Goal: Information Seeking & Learning: Learn about a topic

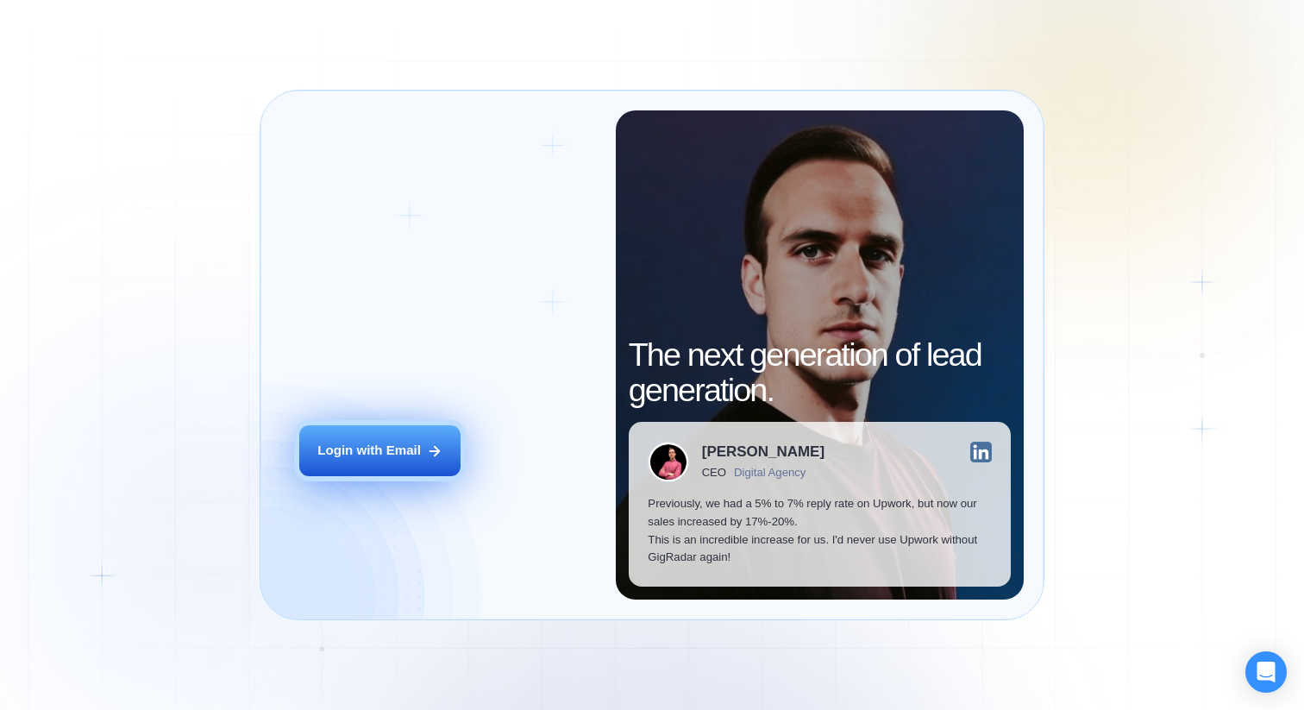
click at [375, 460] on button "Login with Email" at bounding box center [379, 450] width 161 height 51
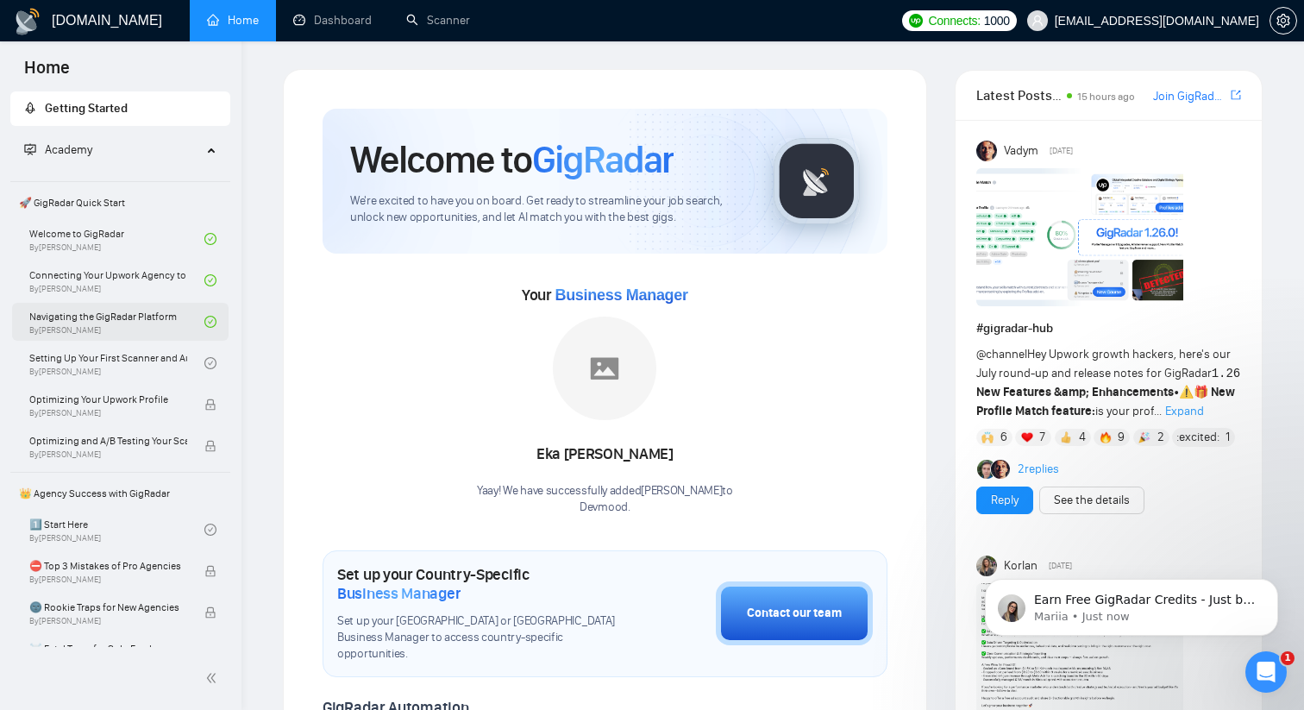
click at [141, 322] on link "Navigating the GigRadar Platform By [PERSON_NAME]" at bounding box center [116, 322] width 175 height 38
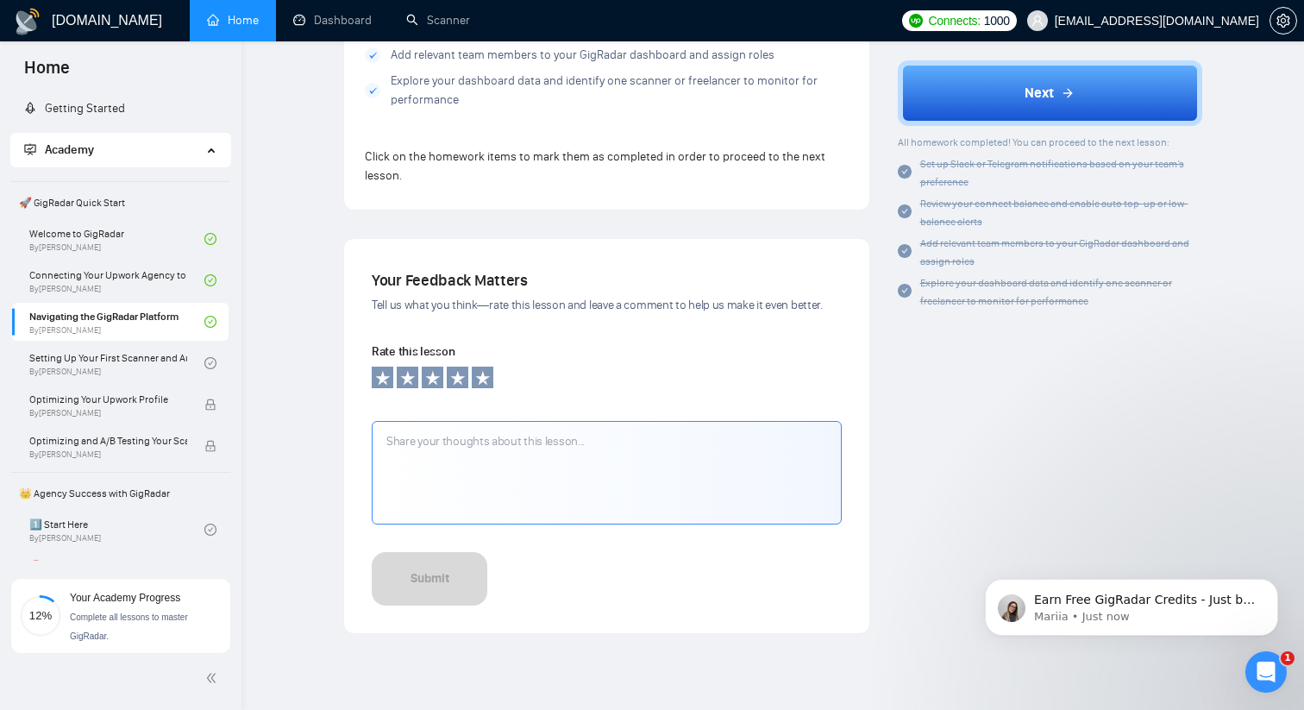
scroll to position [1791, 0]
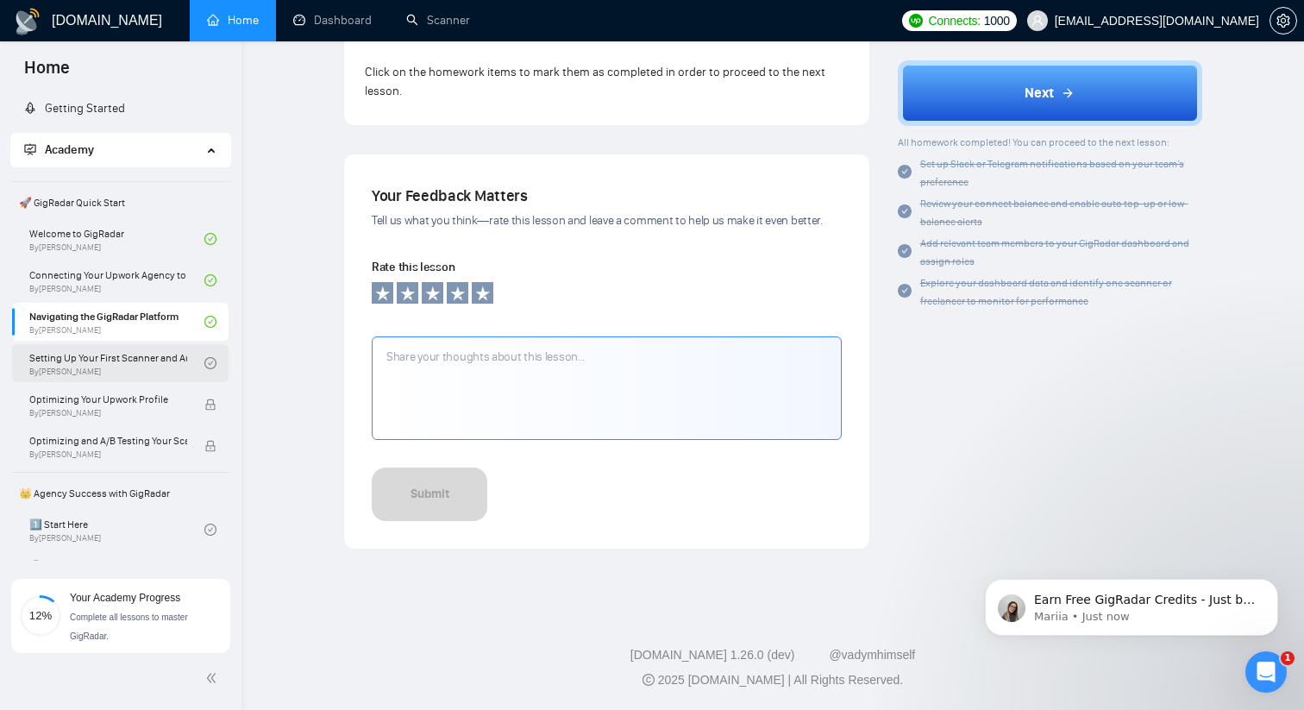
click at [113, 366] on link "Setting Up Your First Scanner and Auto-Bidder By [PERSON_NAME]" at bounding box center [116, 363] width 175 height 38
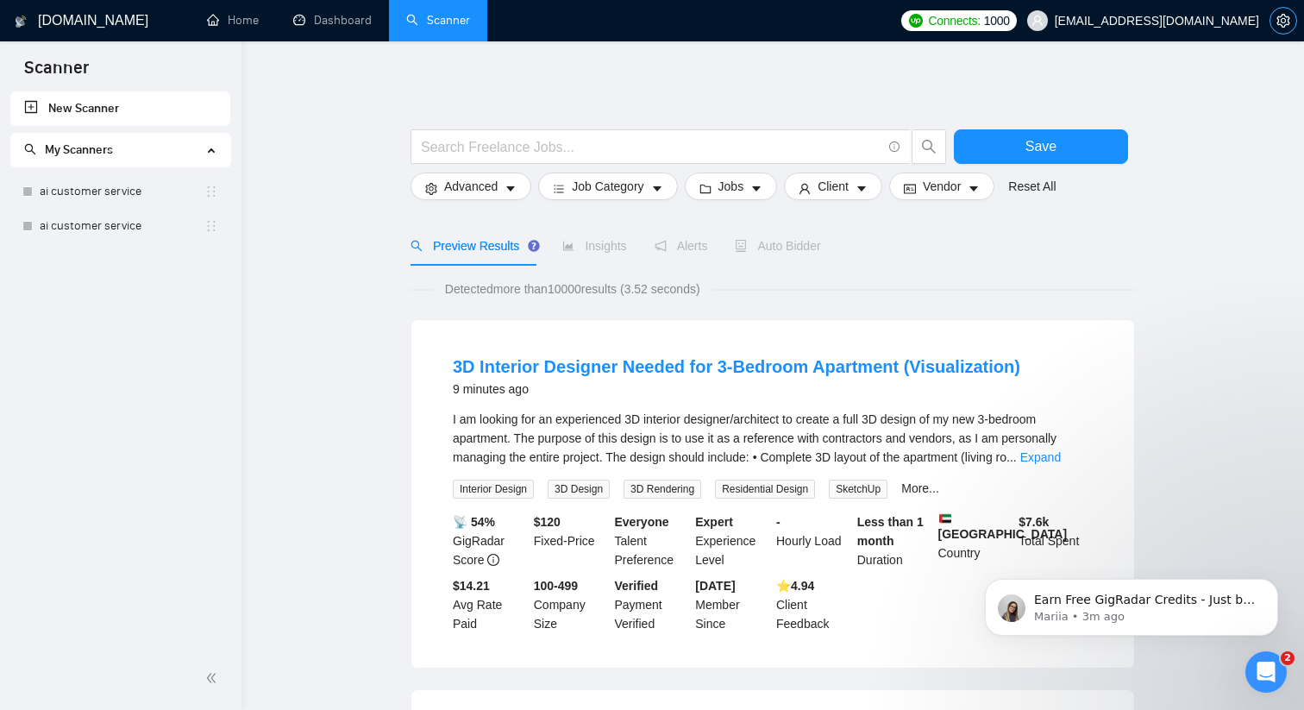
click at [1277, 18] on icon "setting" at bounding box center [1284, 21] width 14 height 14
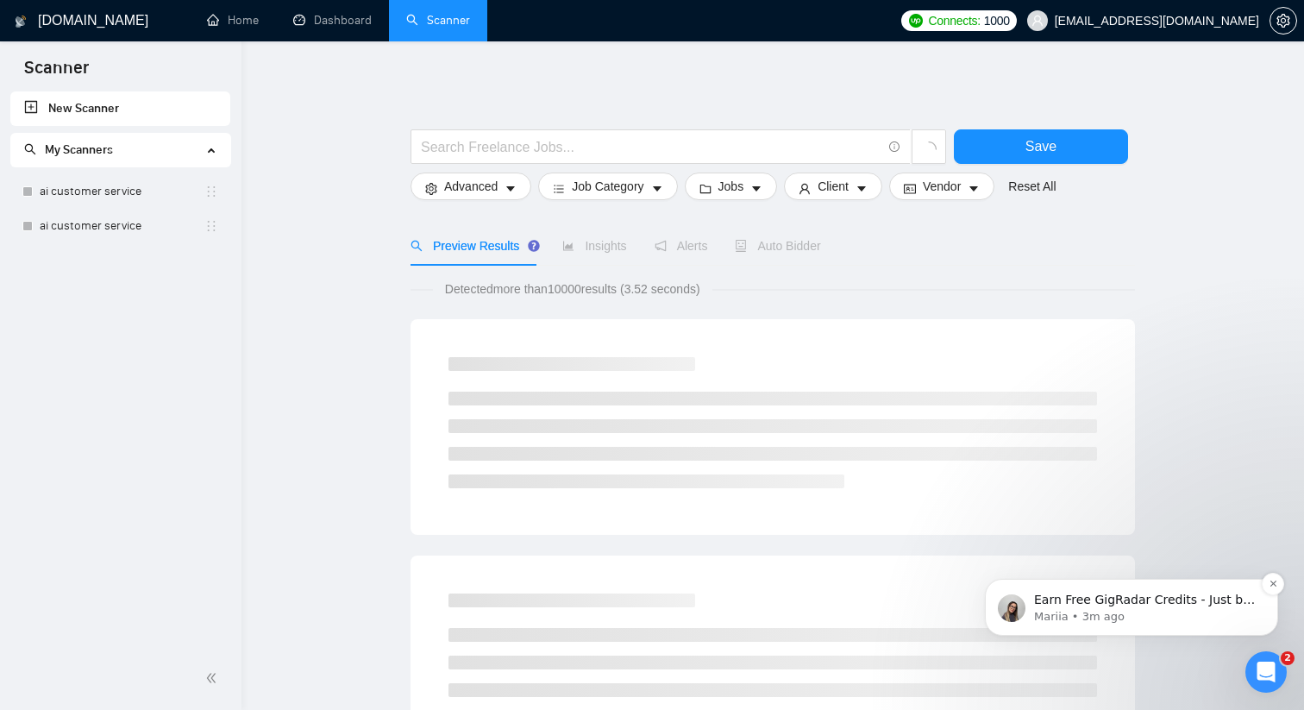
click at [1154, 624] on p "Mariia • 3m ago" at bounding box center [1145, 617] width 223 height 16
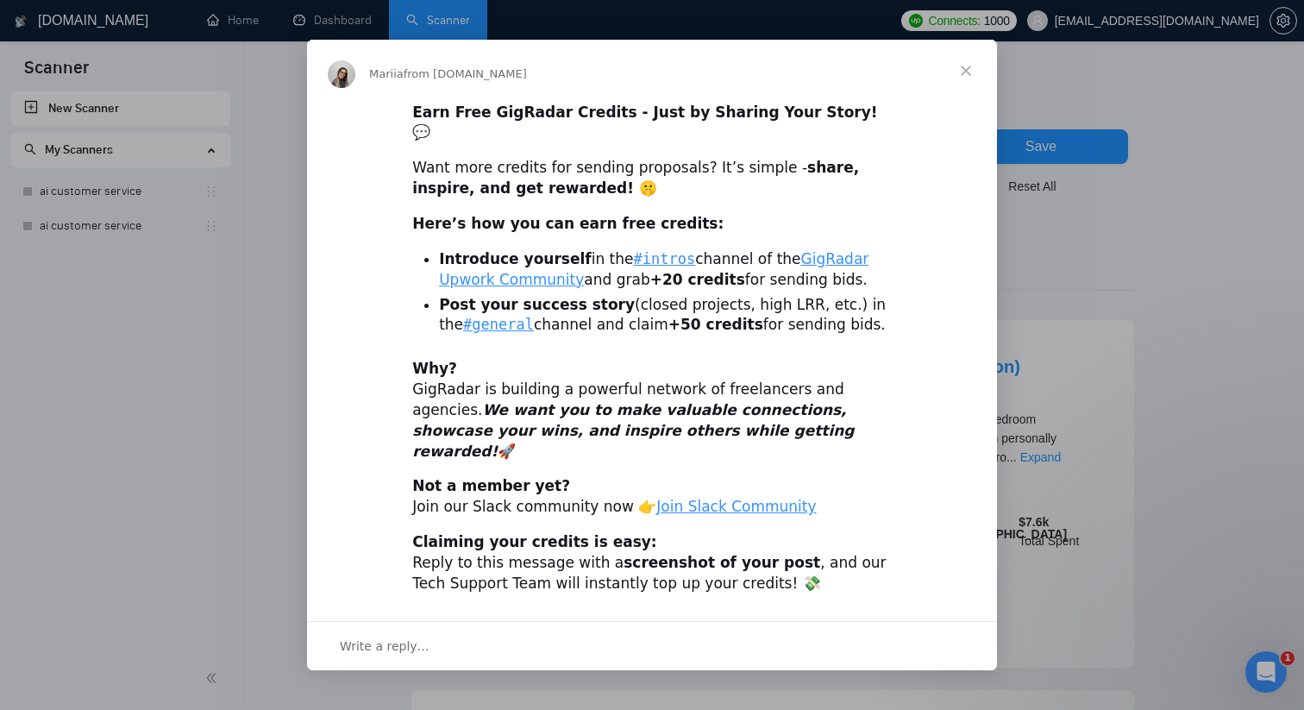
click at [690, 343] on div "Earn Free GigRadar Credits - Just by Sharing Your Story! 💬 Want more credits fo…" at bounding box center [652, 355] width 690 height 506
click at [976, 88] on span "Close" at bounding box center [966, 71] width 62 height 62
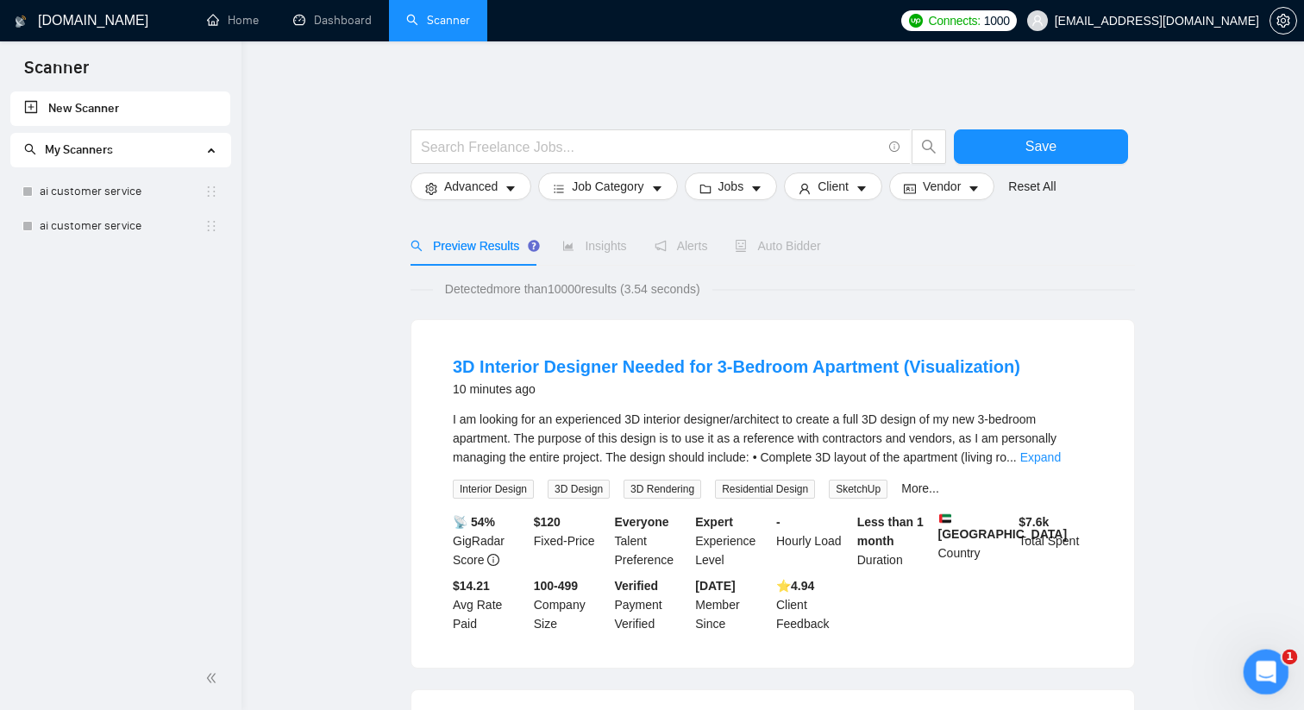
click at [1250, 678] on div "Open Intercom Messenger" at bounding box center [1263, 669] width 57 height 57
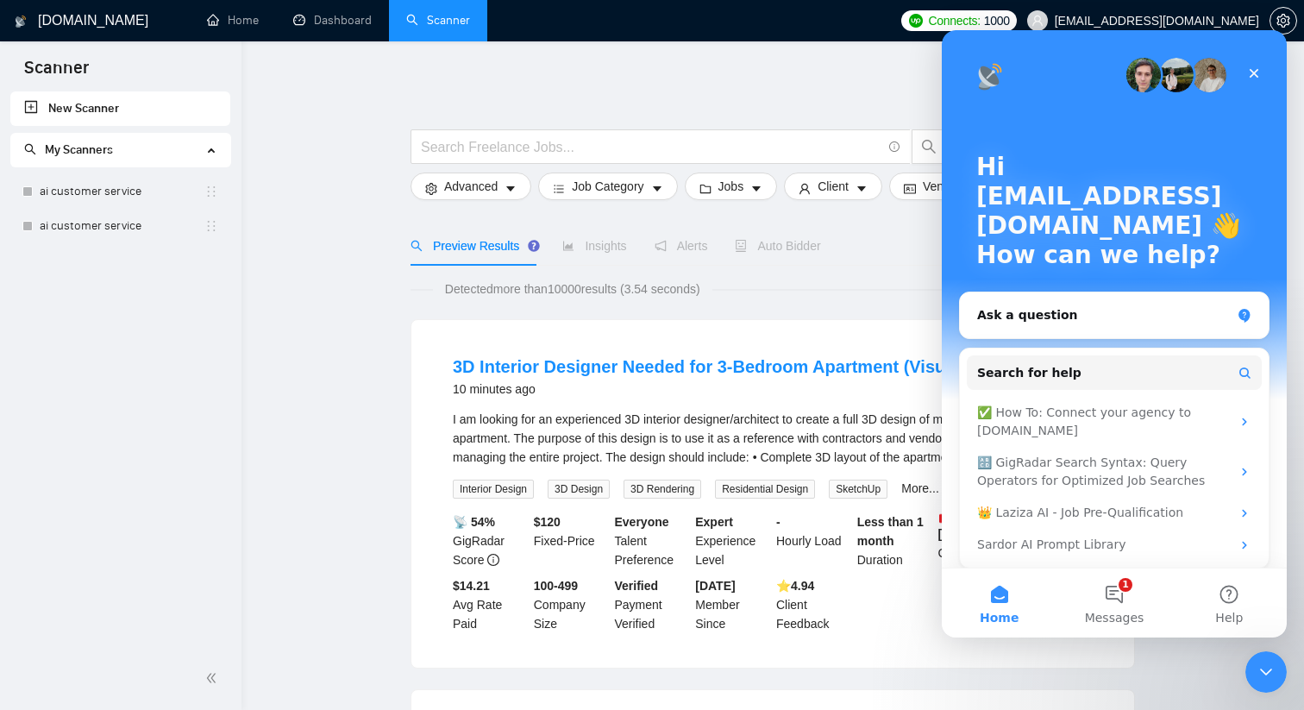
scroll to position [9, 0]
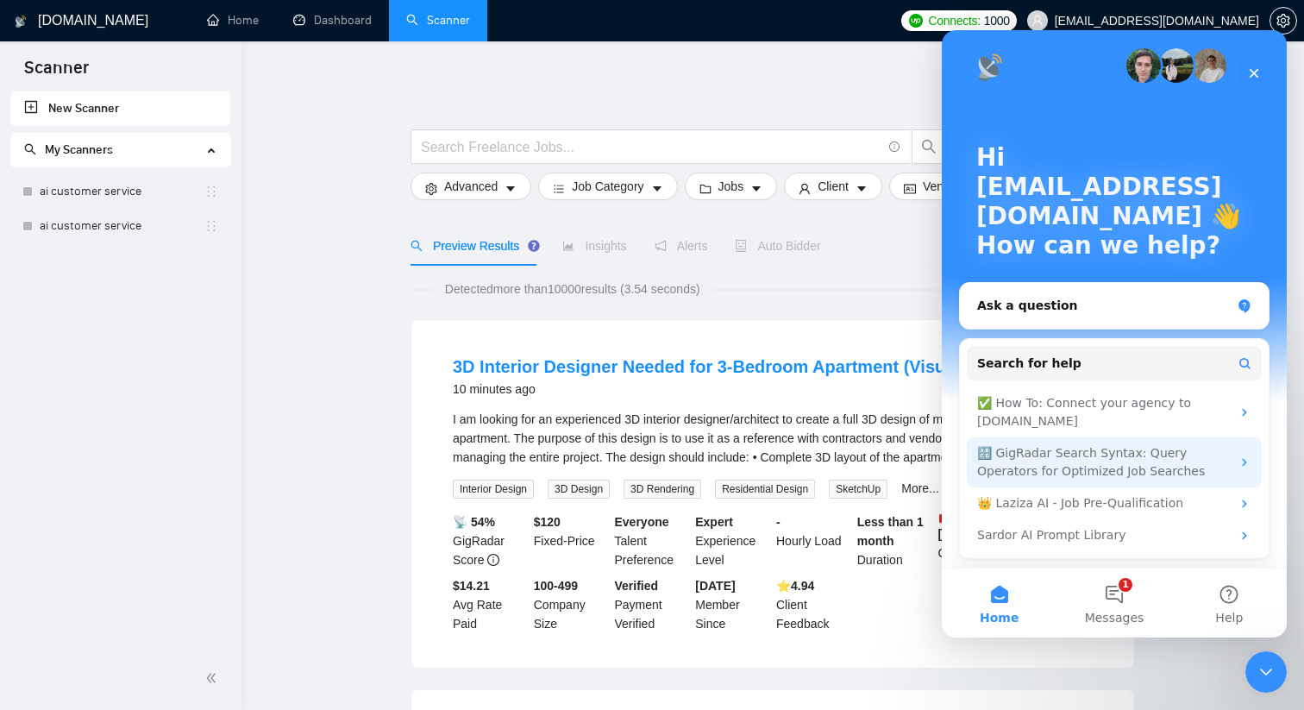
click at [1112, 461] on div "🔠 GigRadar Search Syntax: Query Operators for Optimized Job Searches" at bounding box center [1104, 462] width 254 height 36
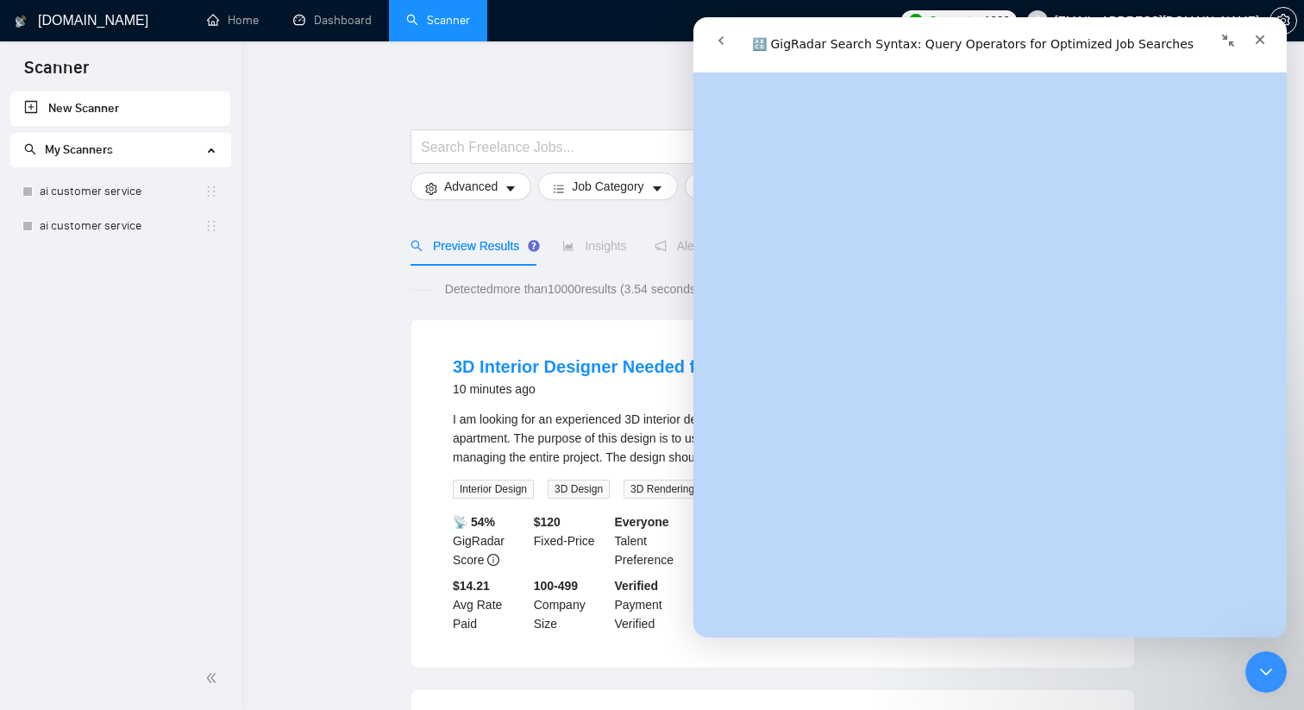
scroll to position [1774, 0]
drag, startPoint x: 728, startPoint y: 99, endPoint x: 908, endPoint y: 371, distance: 326.1
click at [908, 372] on div "🔠 GigRadar Search Syntax: Query Operators for Optimized Job Searches Did this a…" at bounding box center [989, 354] width 593 height 565
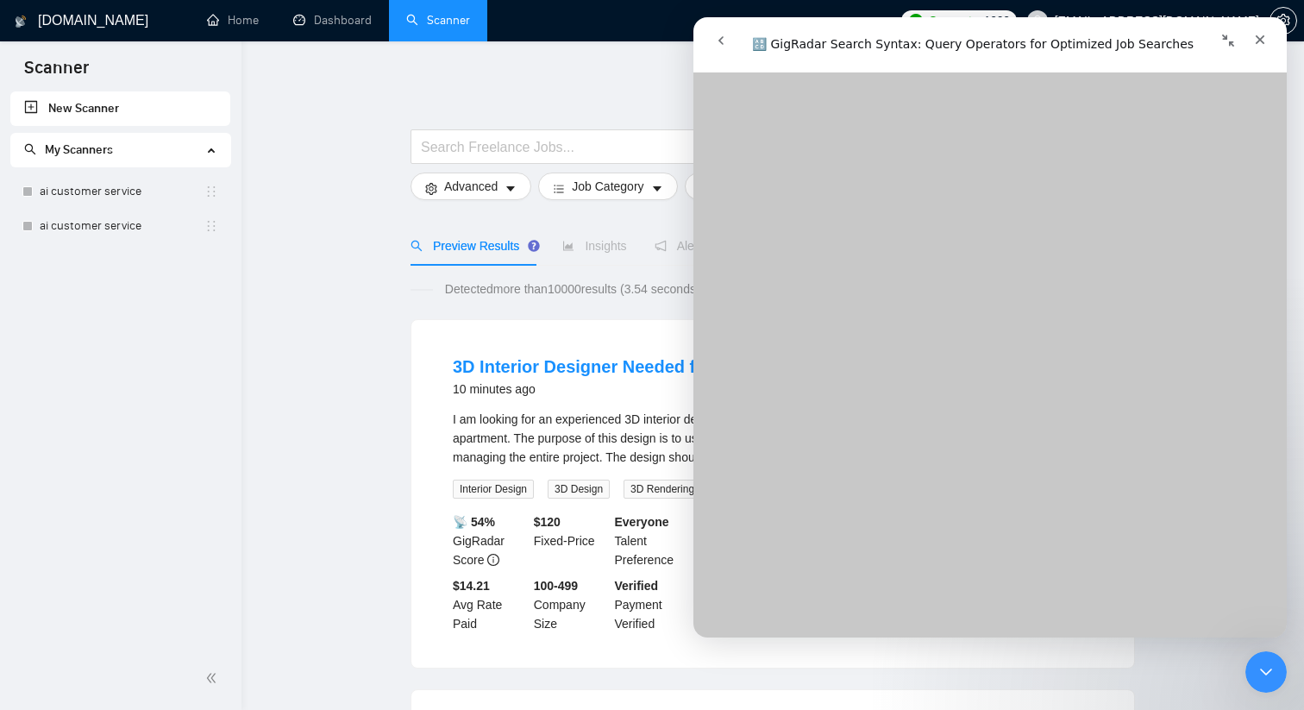
scroll to position [387, 0]
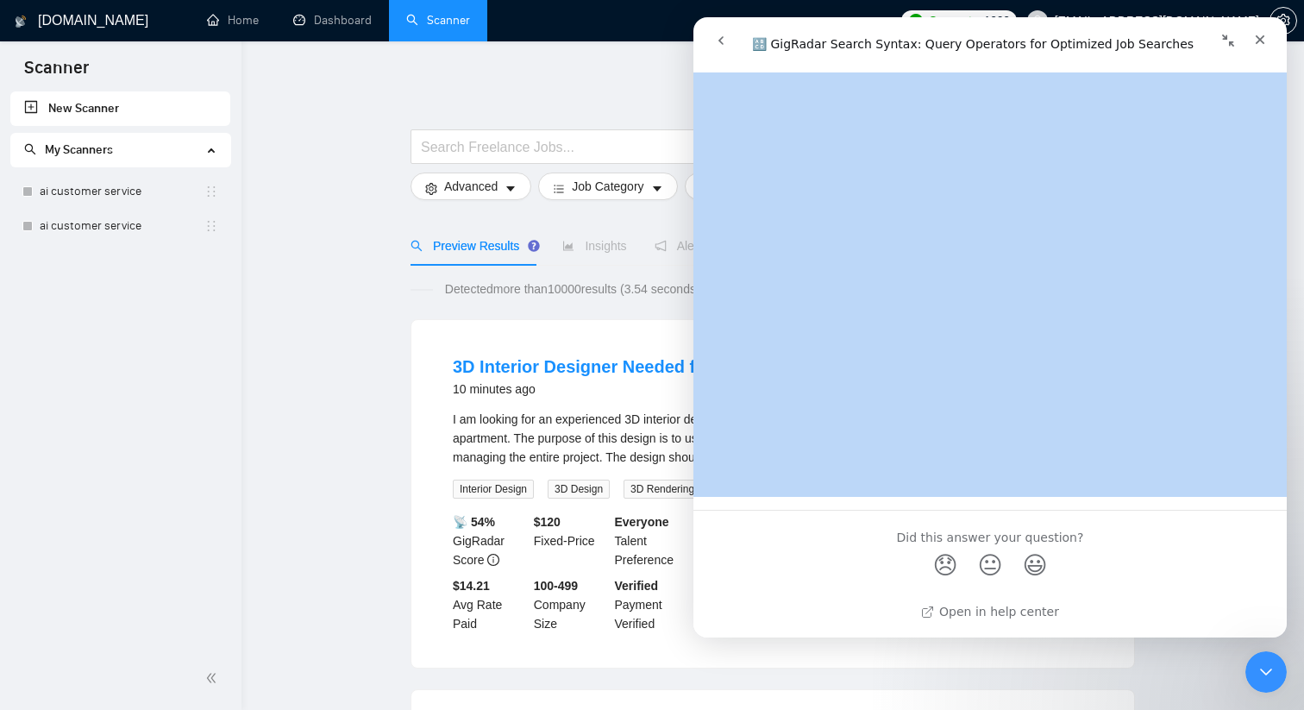
click at [1227, 33] on button "Collapse window" at bounding box center [1228, 40] width 33 height 33
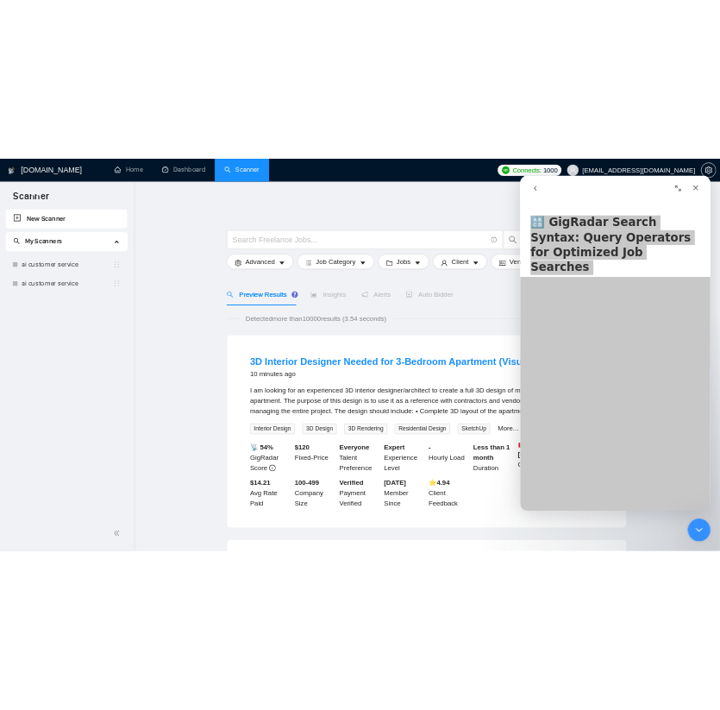
scroll to position [35, 0]
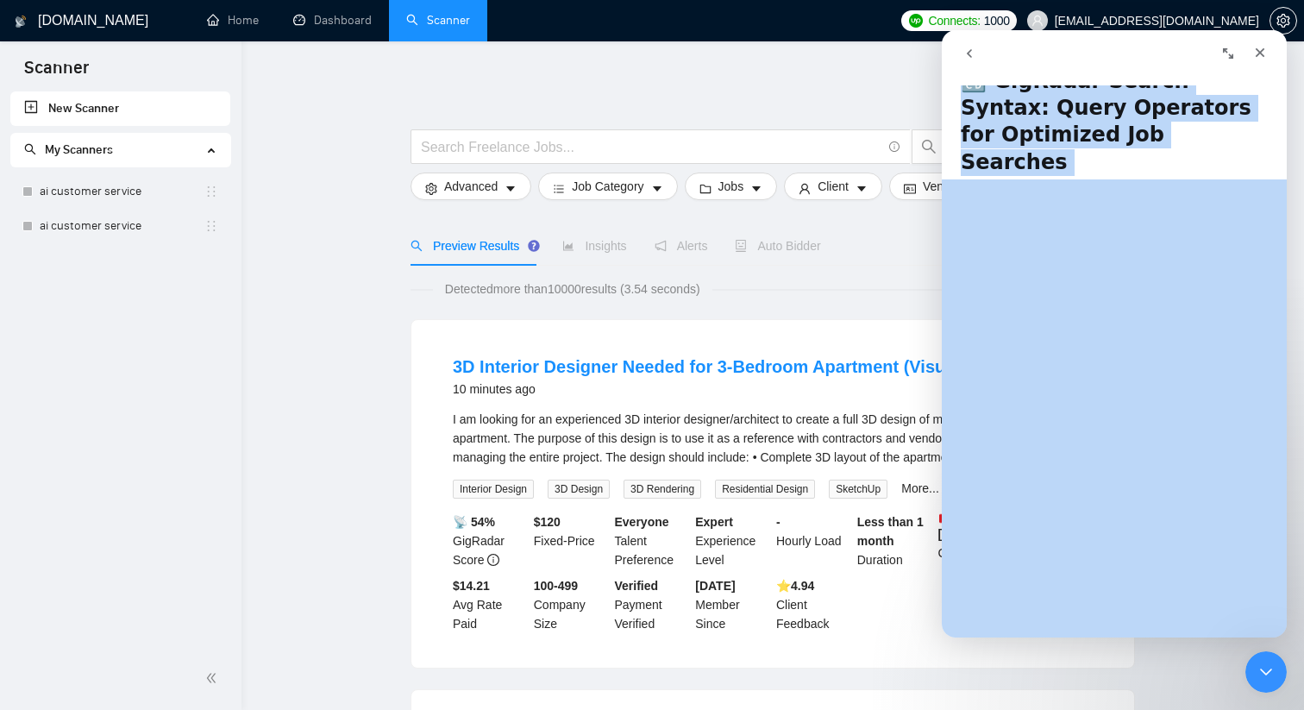
click at [1227, 50] on icon "Expand window" at bounding box center [1228, 54] width 14 height 14
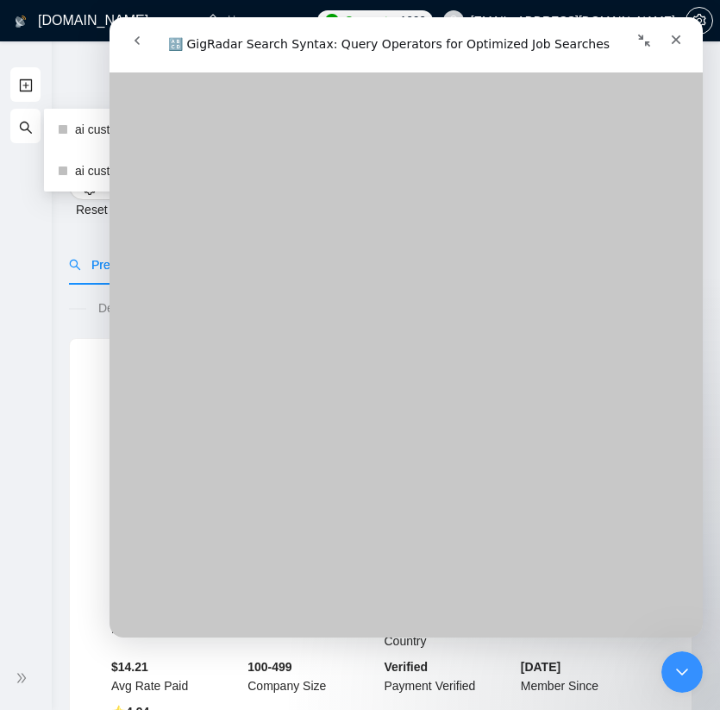
scroll to position [6228, 0]
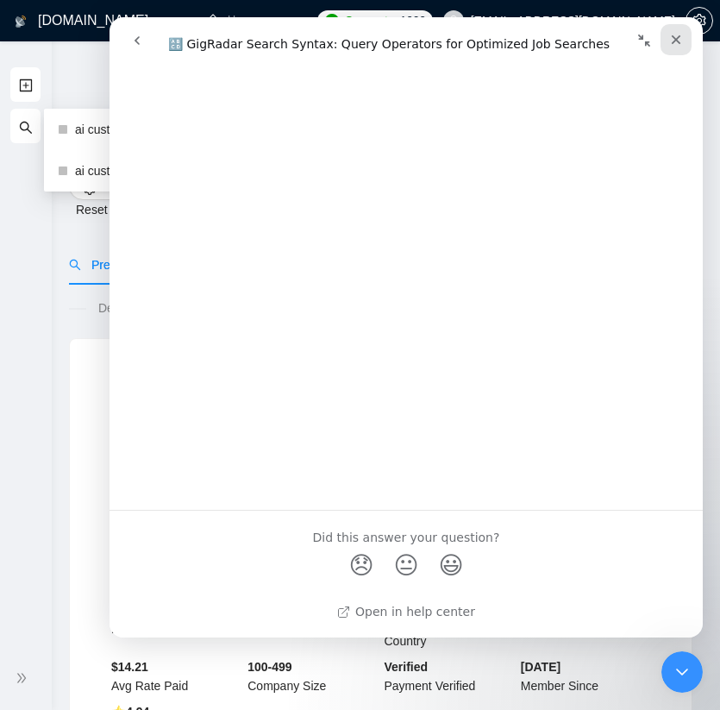
click at [685, 41] on div "Close" at bounding box center [676, 39] width 31 height 31
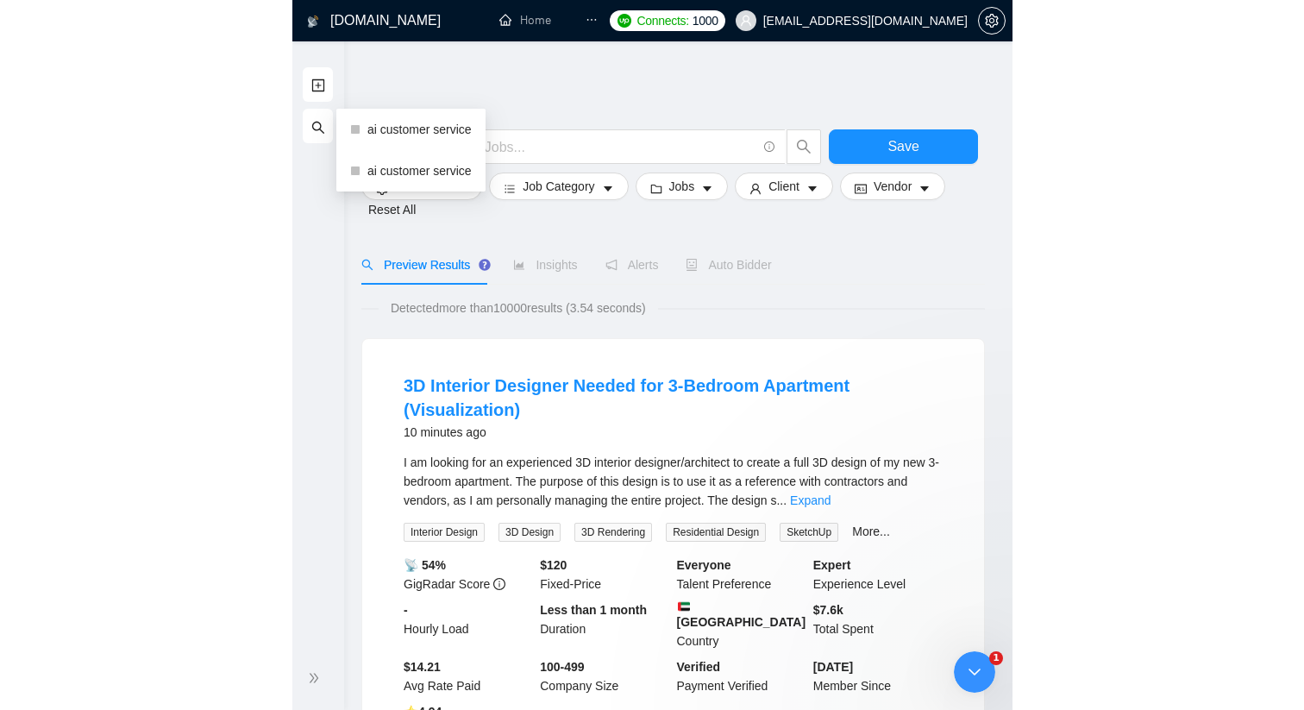
scroll to position [0, 0]
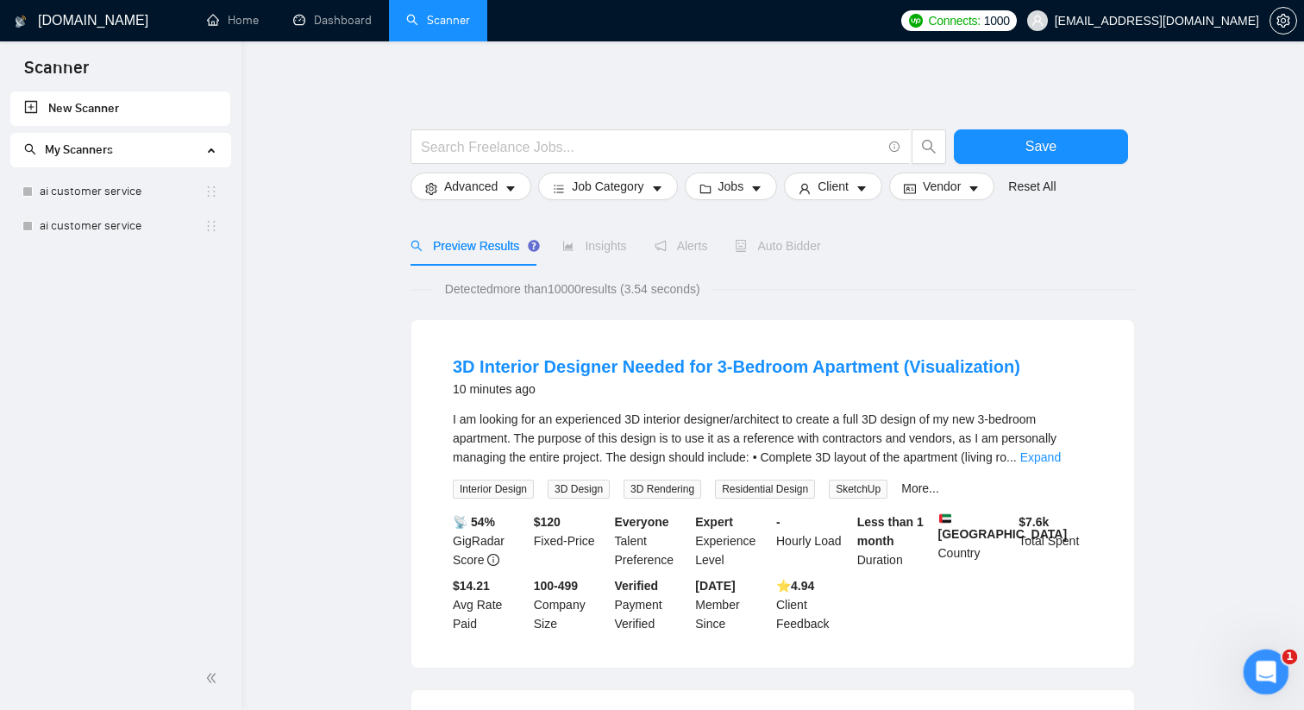
click at [1260, 649] on div "Open Intercom Messenger" at bounding box center [1263, 669] width 57 height 57
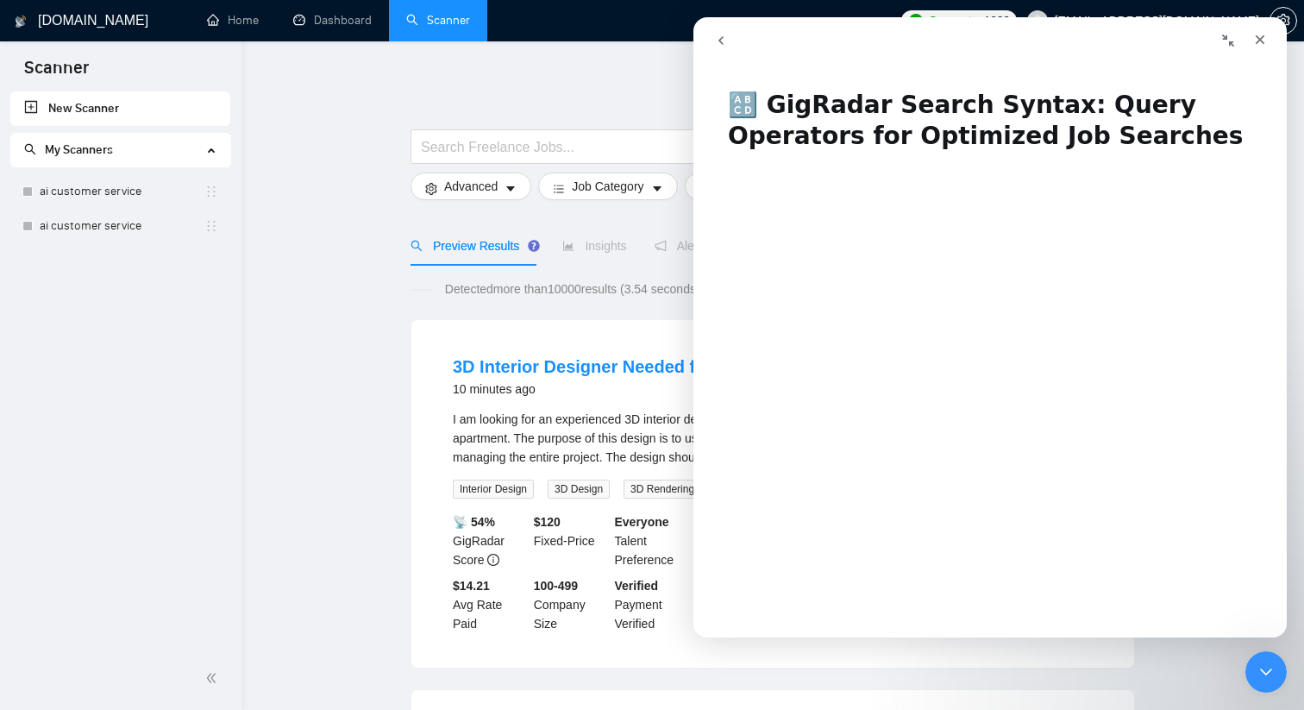
click at [731, 46] on button "go back" at bounding box center [721, 40] width 33 height 33
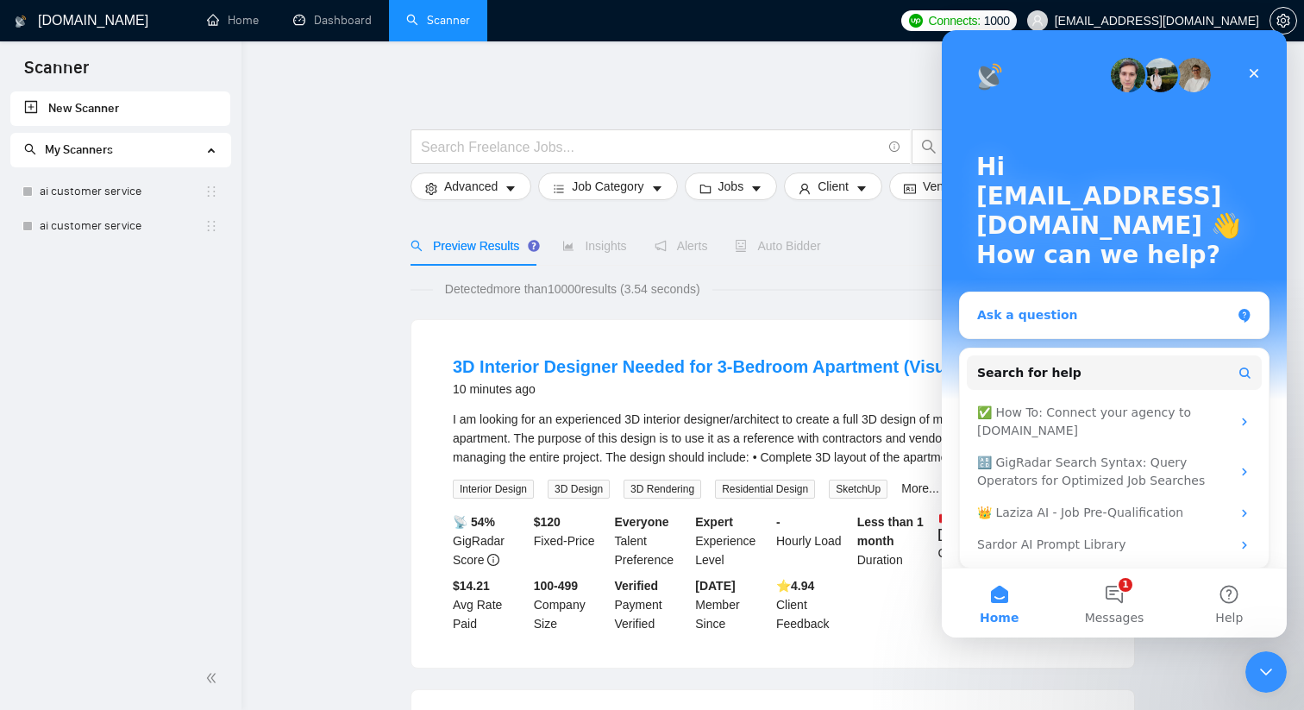
scroll to position [9, 0]
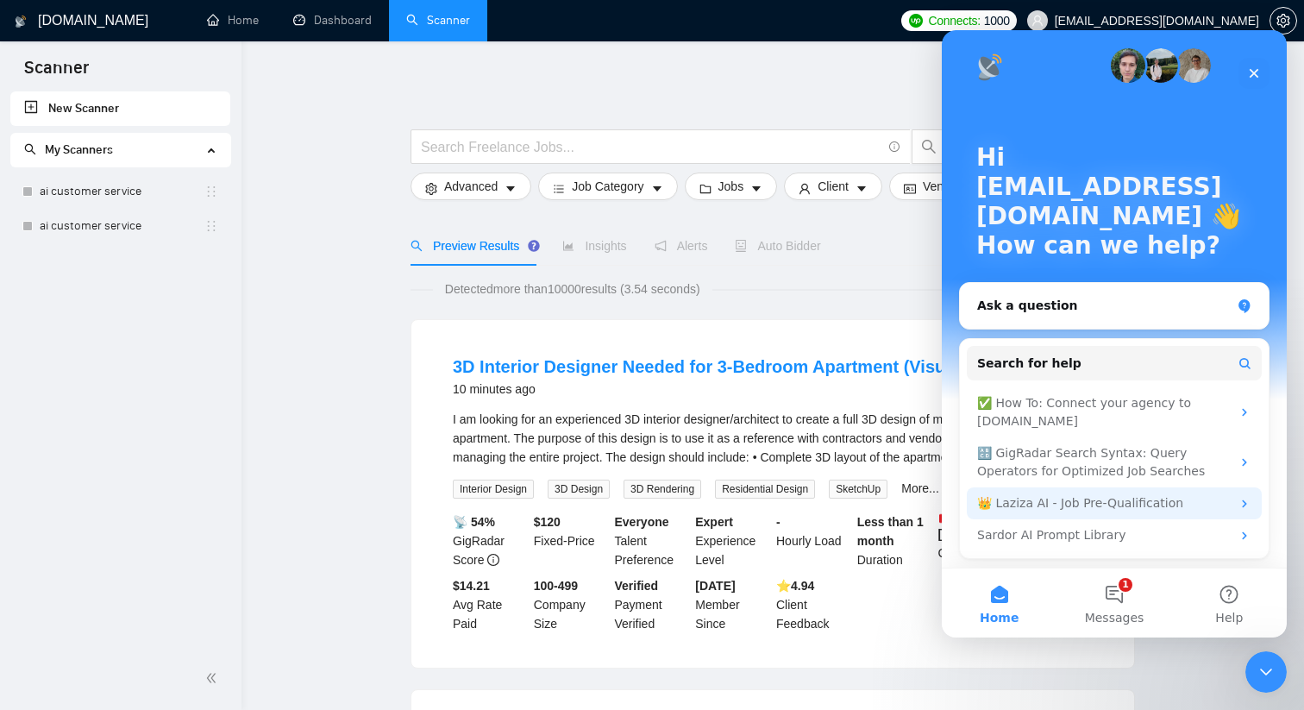
click at [1114, 498] on div "👑 Laziza AI - Job Pre-Qualification" at bounding box center [1104, 503] width 254 height 18
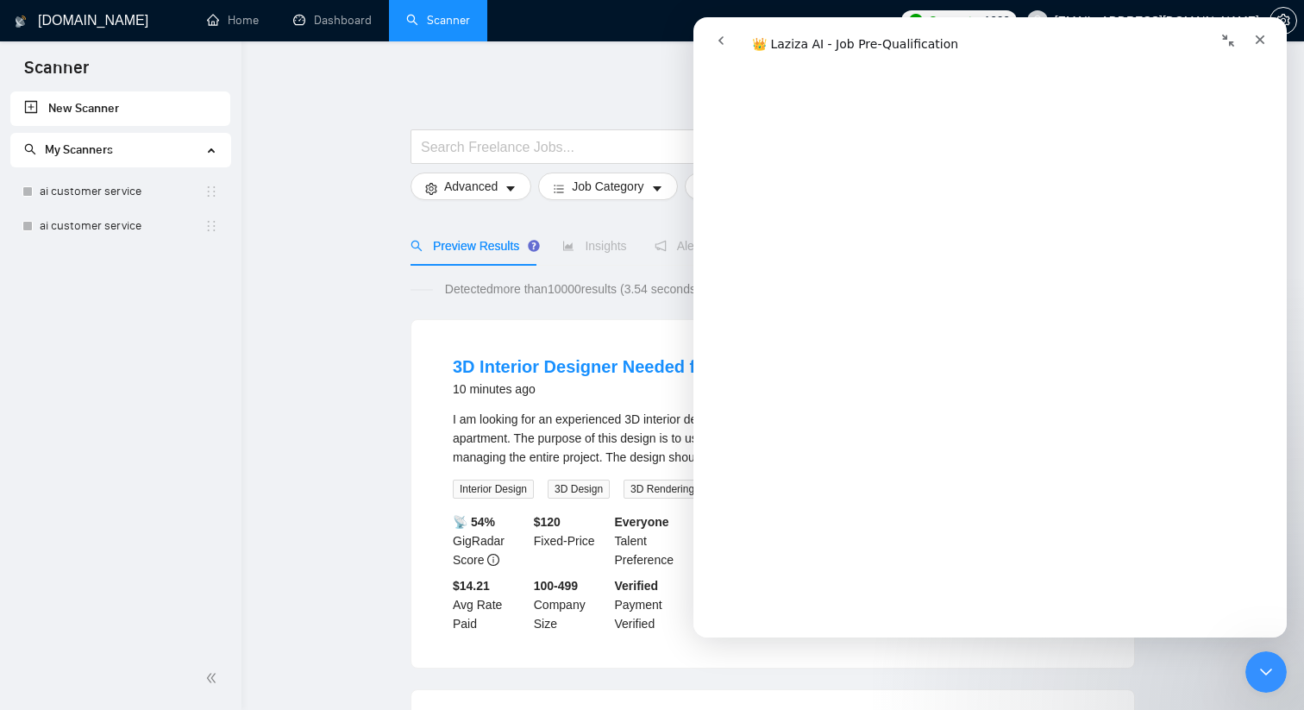
scroll to position [3398, 0]
click at [721, 38] on icon "go back" at bounding box center [720, 40] width 5 height 9
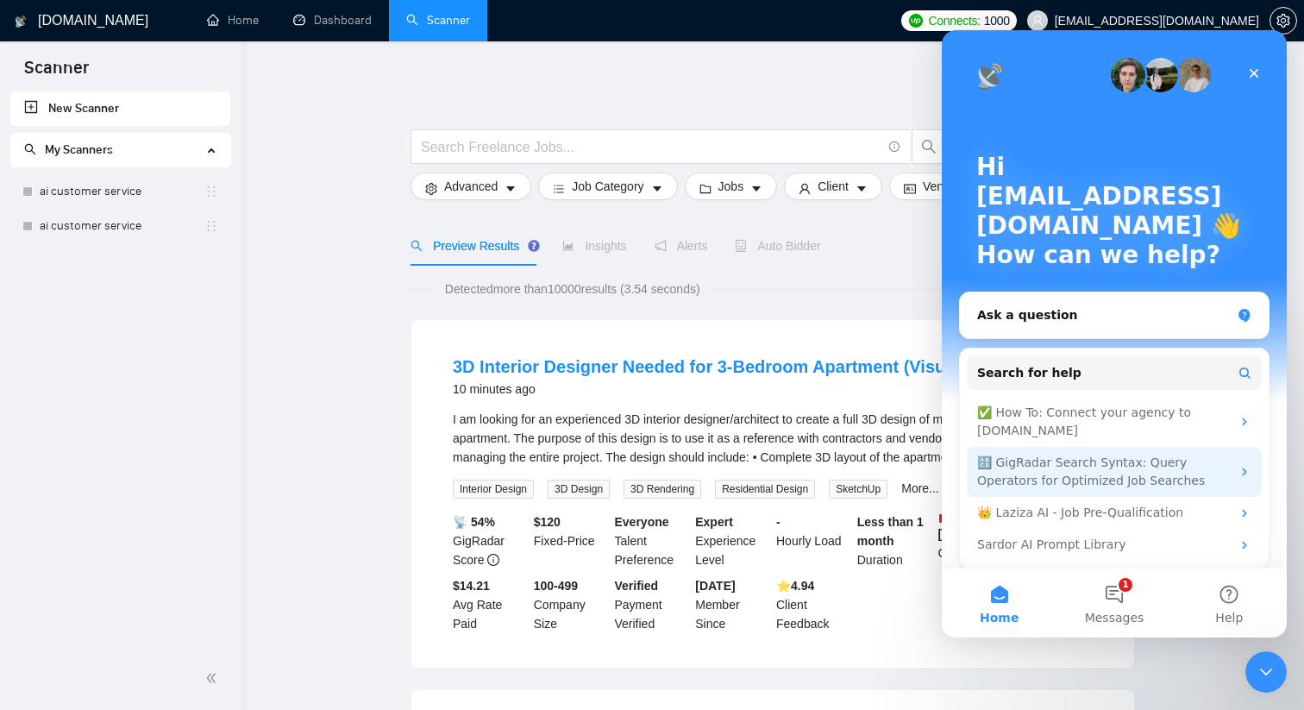
click at [1090, 469] on div "🔠 GigRadar Search Syntax: Query Operators for Optimized Job Searches" at bounding box center [1104, 472] width 254 height 36
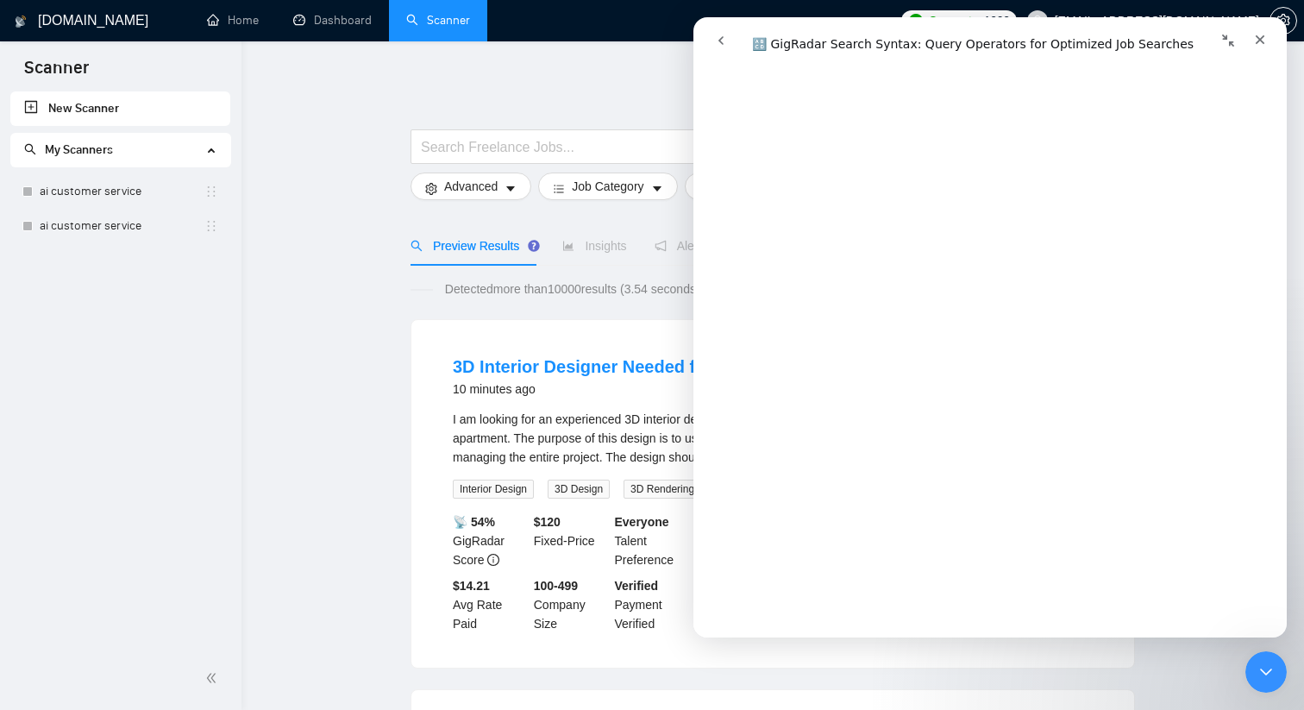
scroll to position [0, 0]
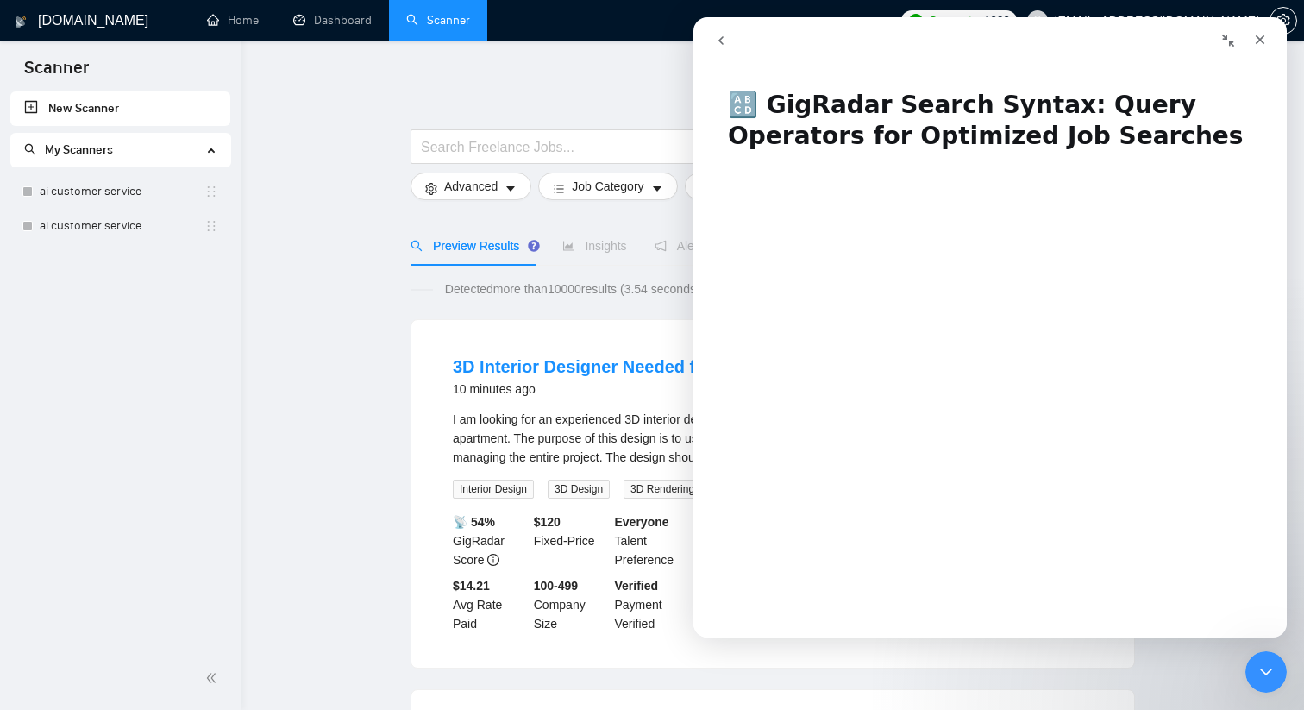
click at [722, 47] on icon "go back" at bounding box center [721, 41] width 14 height 14
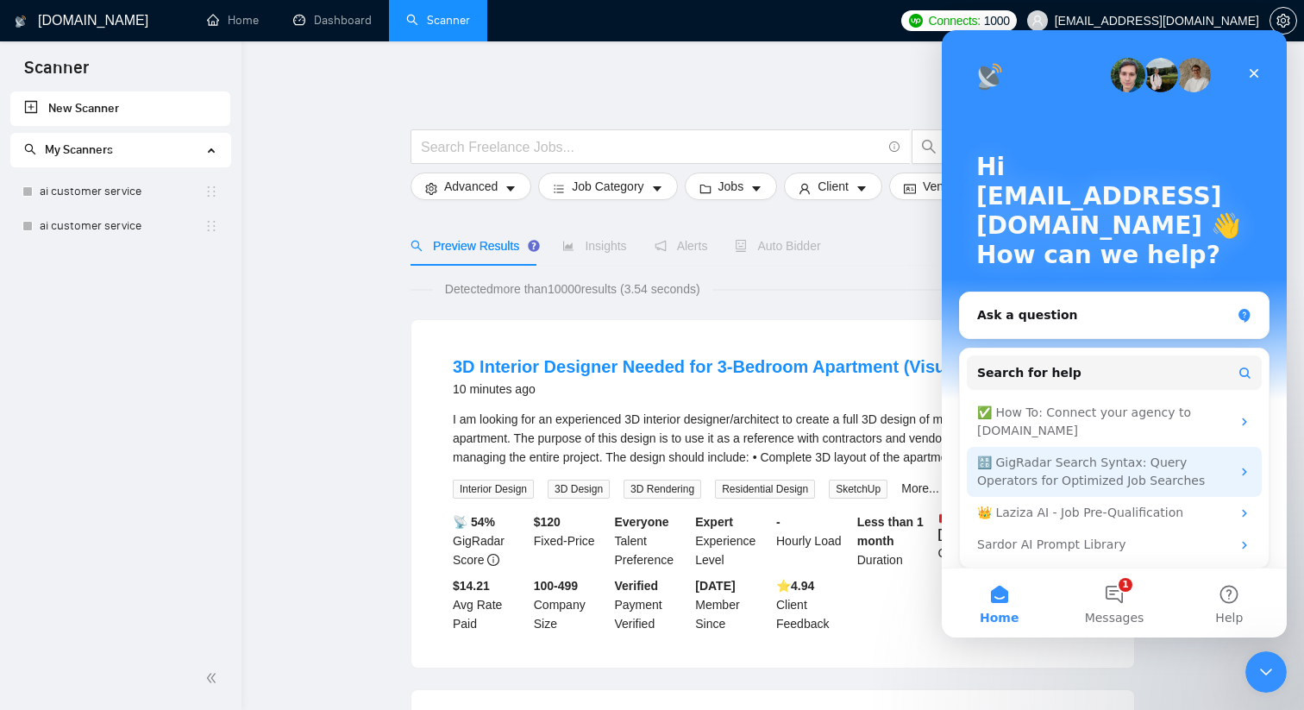
scroll to position [9, 0]
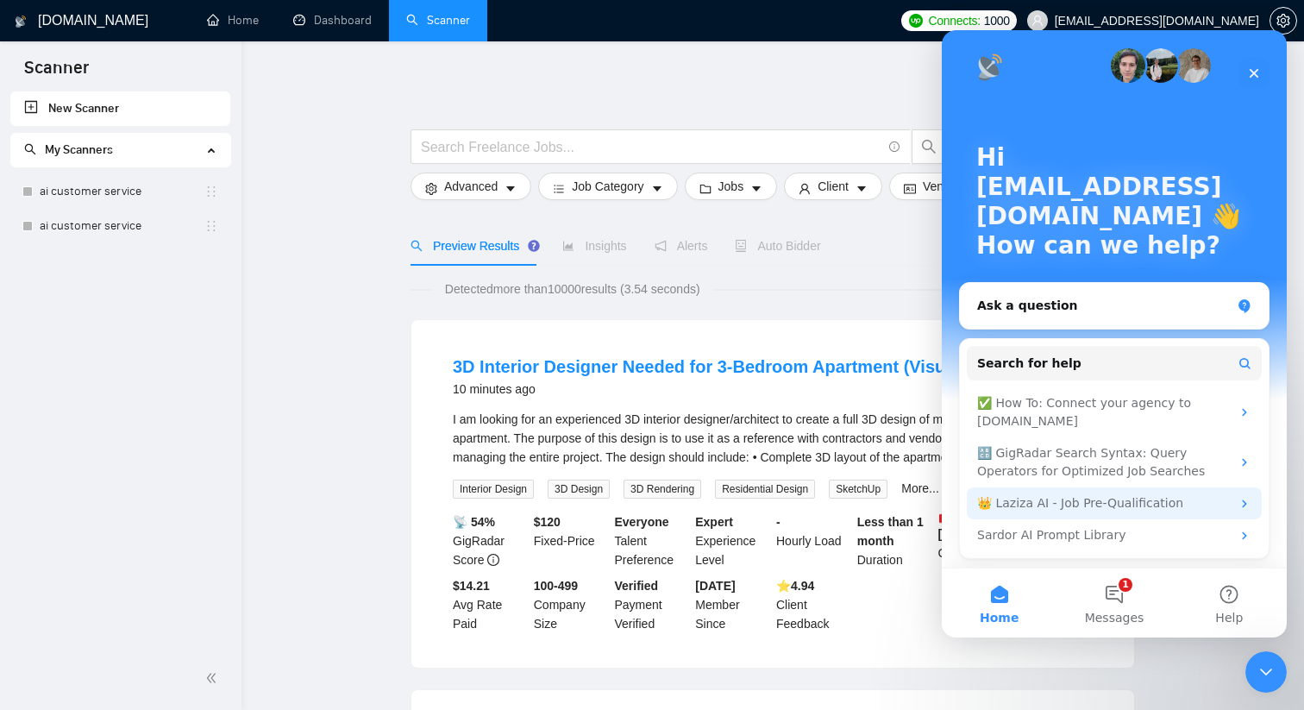
click at [1090, 501] on div "👑 Laziza AI - Job Pre-Qualification" at bounding box center [1104, 503] width 254 height 18
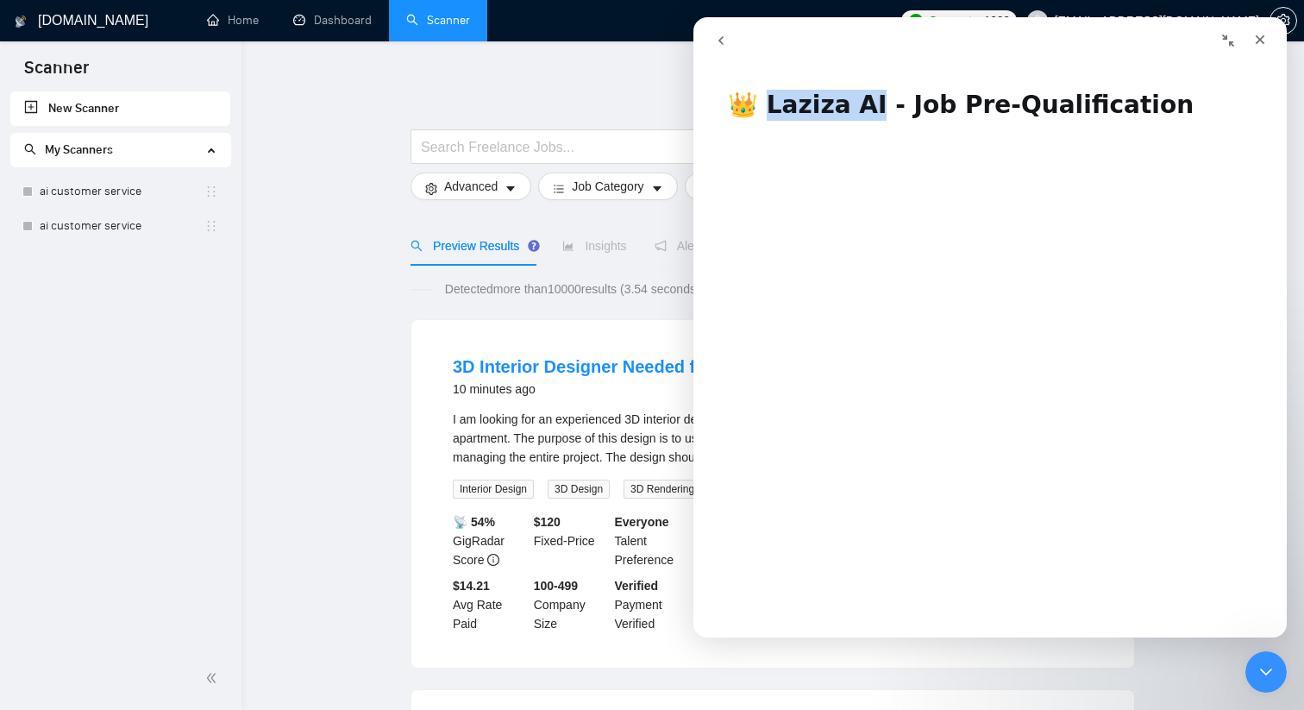
drag, startPoint x: 756, startPoint y: 106, endPoint x: 855, endPoint y: 106, distance: 98.3
click at [855, 106] on h1 "👑 Laziza AI - Job Pre-Qualification" at bounding box center [989, 98] width 593 height 52
copy h1 "aziza AI"
click at [714, 35] on icon "go back" at bounding box center [721, 41] width 14 height 14
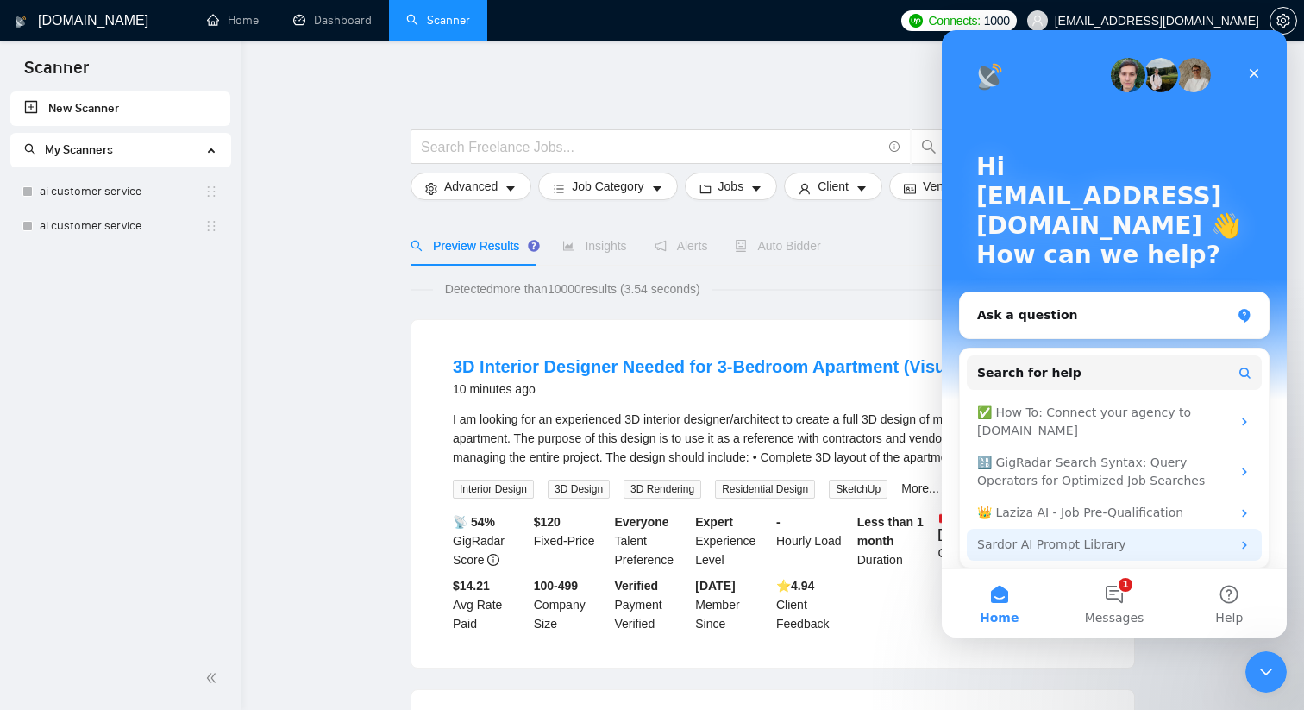
click at [1072, 552] on div "Sardor AI Prompt Library" at bounding box center [1104, 545] width 254 height 18
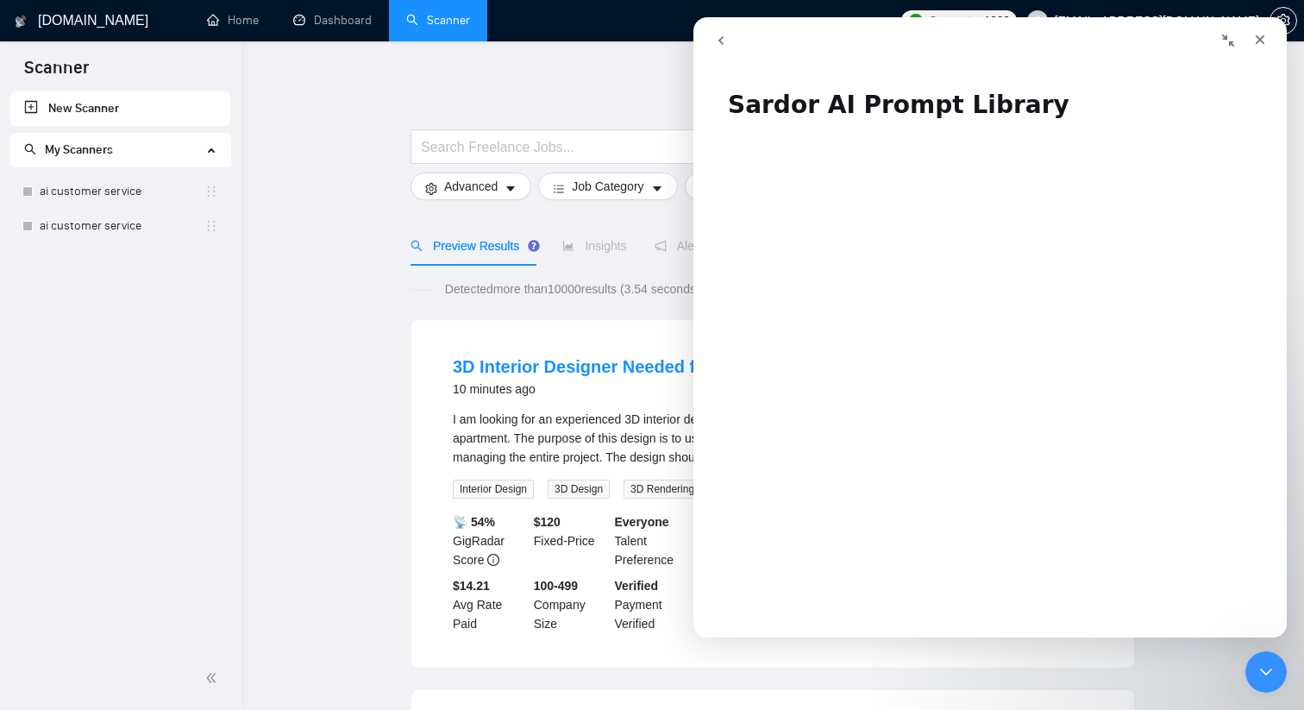
click at [730, 110] on h1 "Sardor AI Prompt Library" at bounding box center [989, 98] width 593 height 52
copy h1 "Sardor"
click at [720, 46] on icon "go back" at bounding box center [721, 41] width 14 height 14
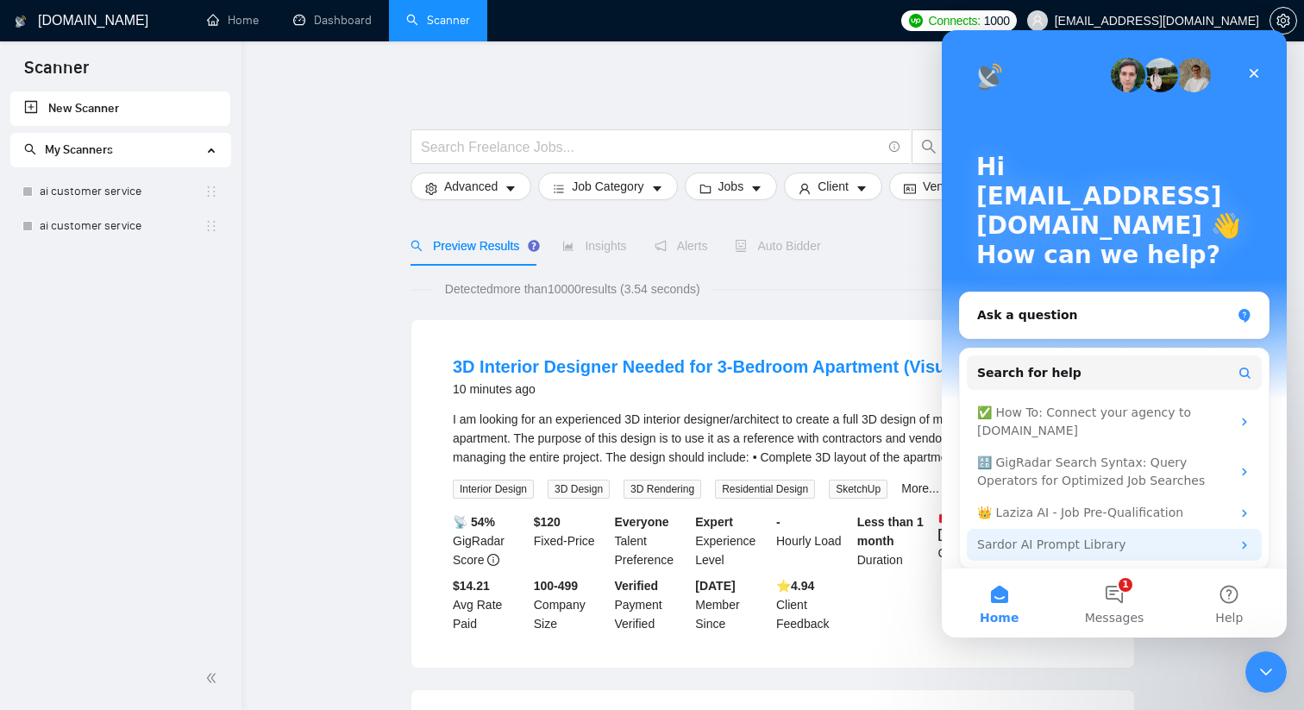
scroll to position [9, 0]
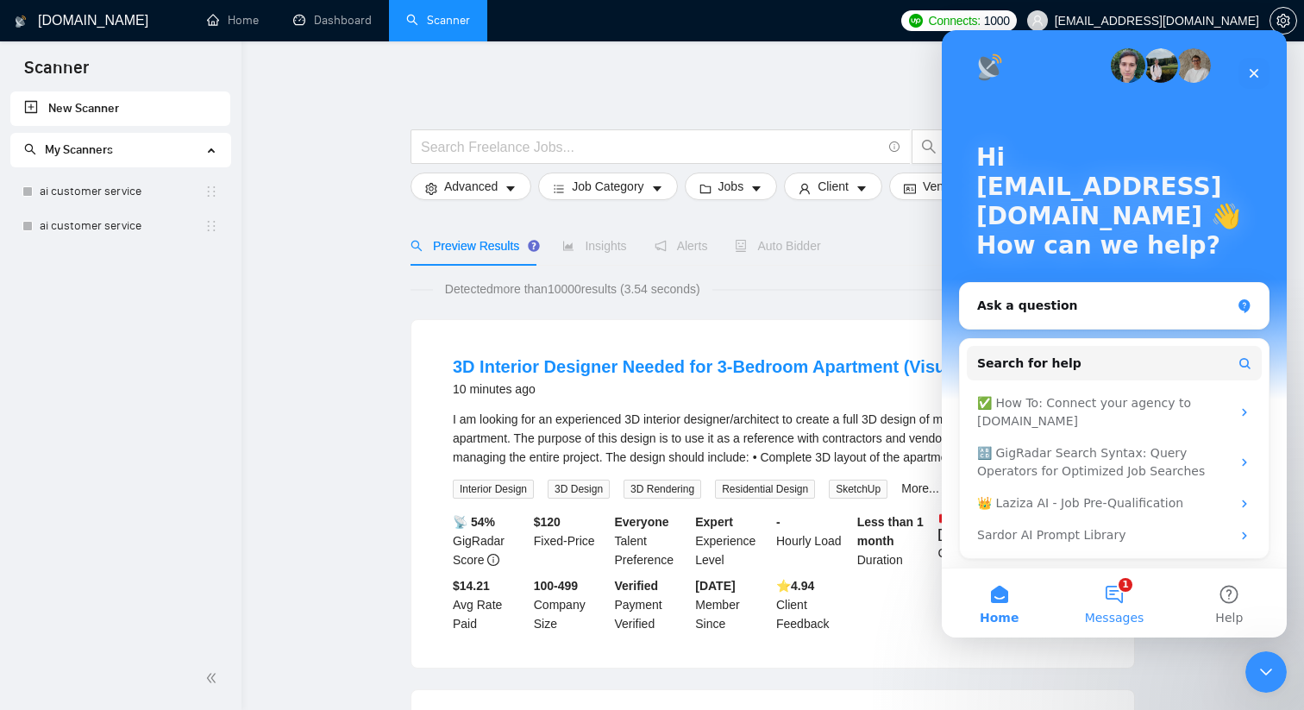
click at [1140, 605] on button "1 Messages" at bounding box center [1114, 602] width 115 height 69
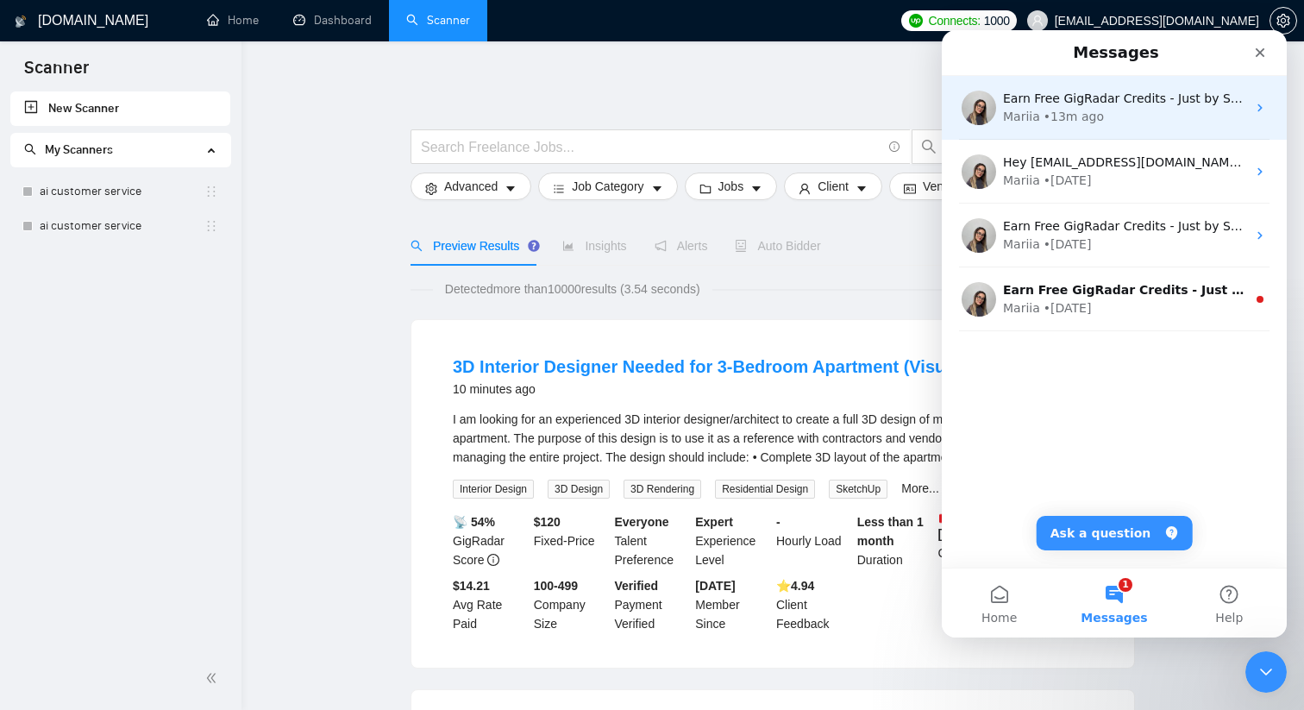
click at [1128, 111] on div "Mariia • 13m ago" at bounding box center [1124, 117] width 243 height 18
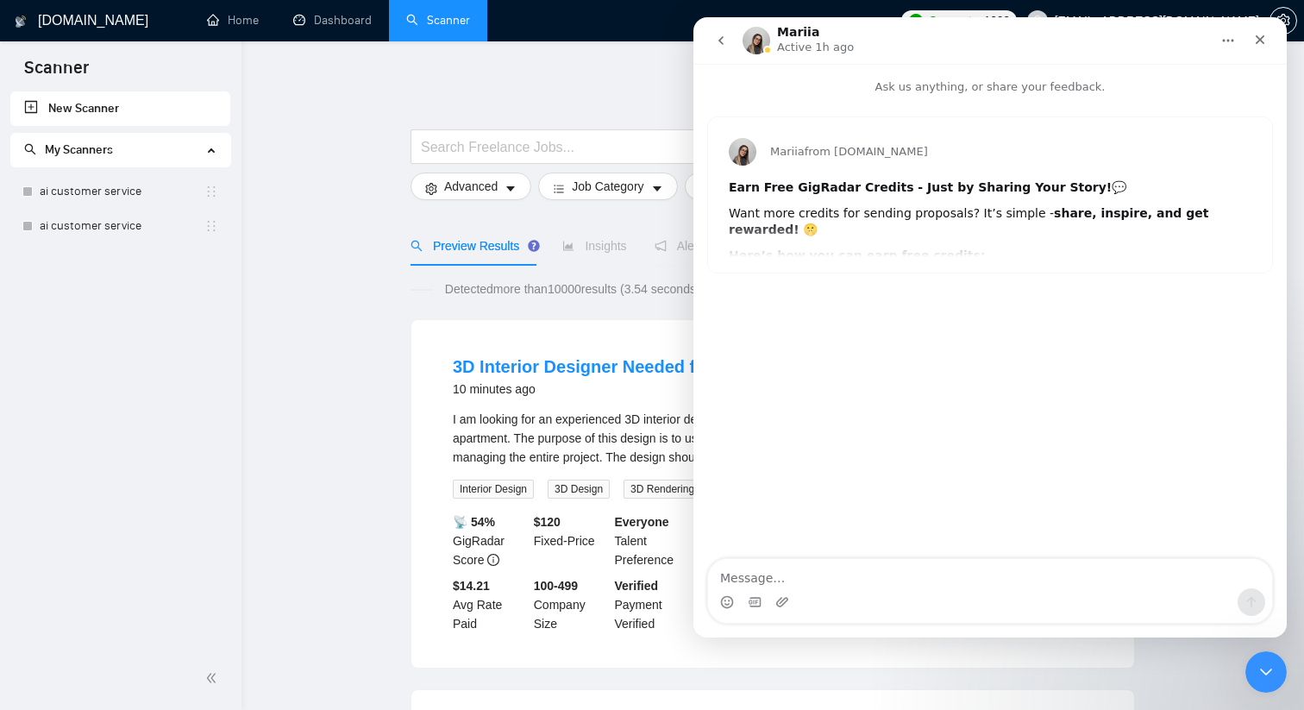
click at [707, 26] on button "go back" at bounding box center [721, 40] width 33 height 33
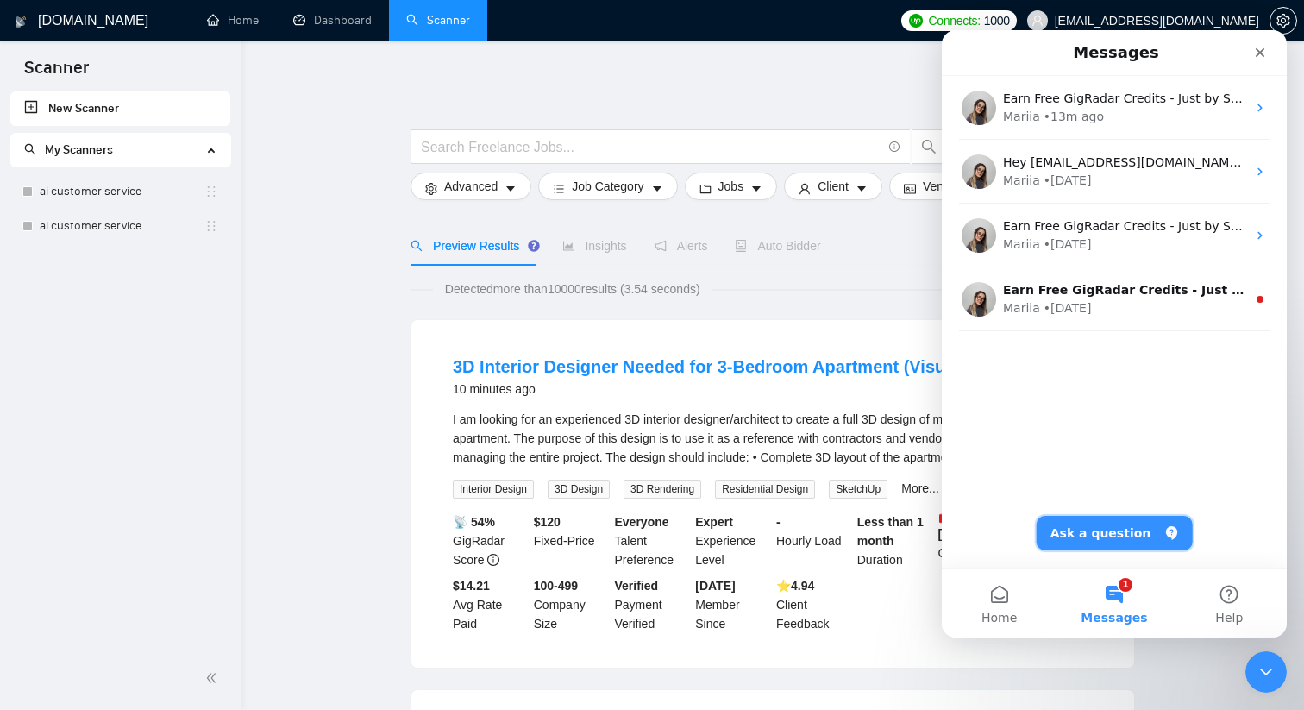
click at [1096, 543] on button "Ask a question" at bounding box center [1115, 533] width 156 height 35
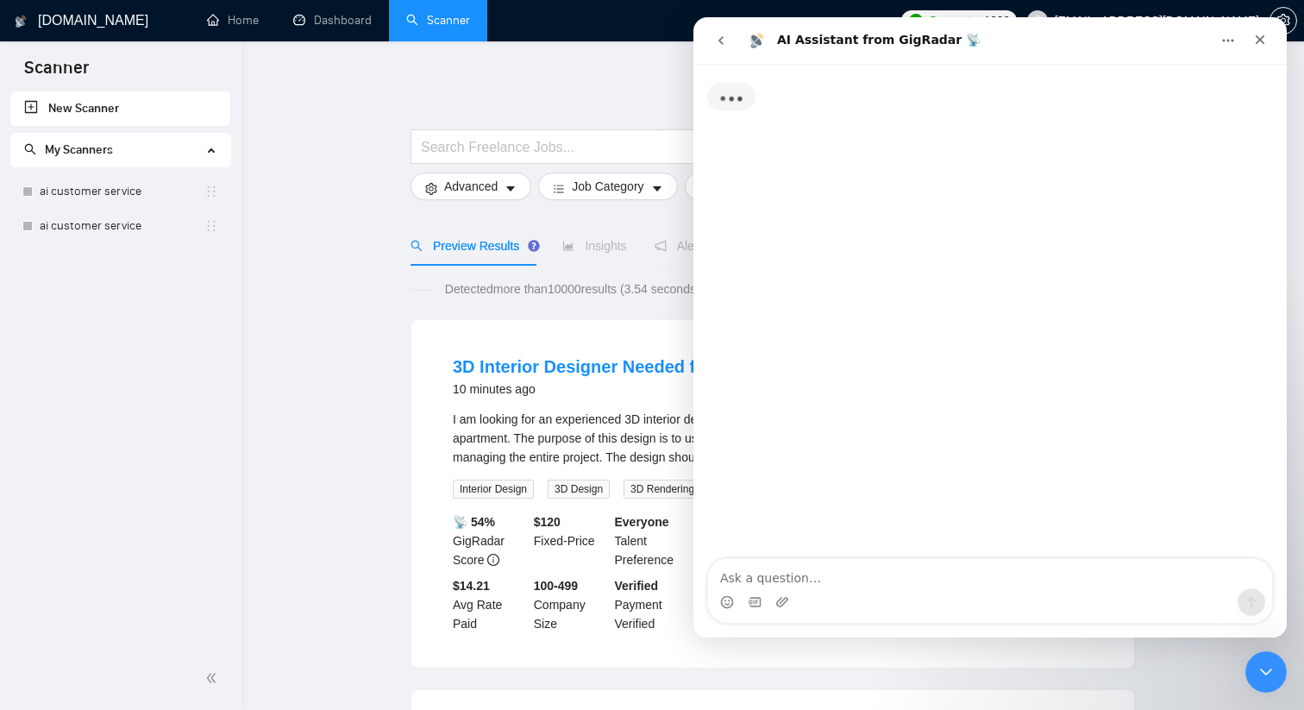
click at [722, 44] on icon "go back" at bounding box center [721, 41] width 14 height 14
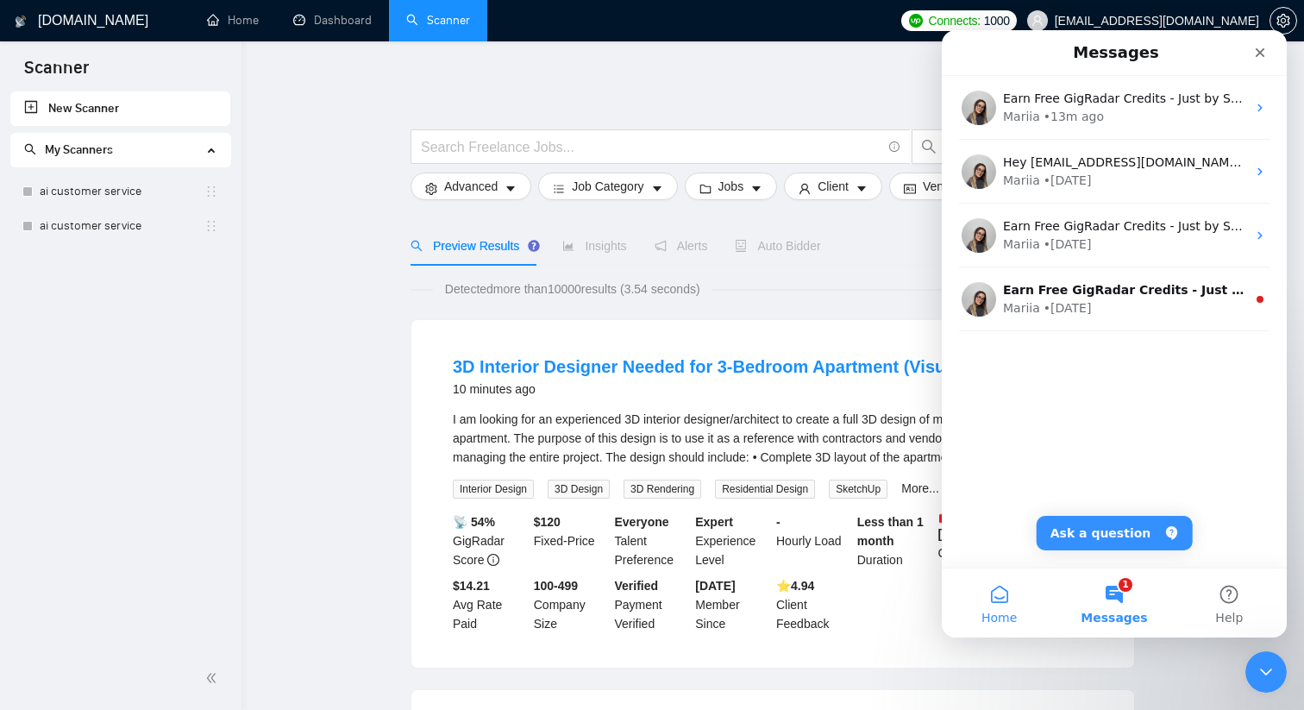
click at [986, 598] on button "Home" at bounding box center [999, 602] width 115 height 69
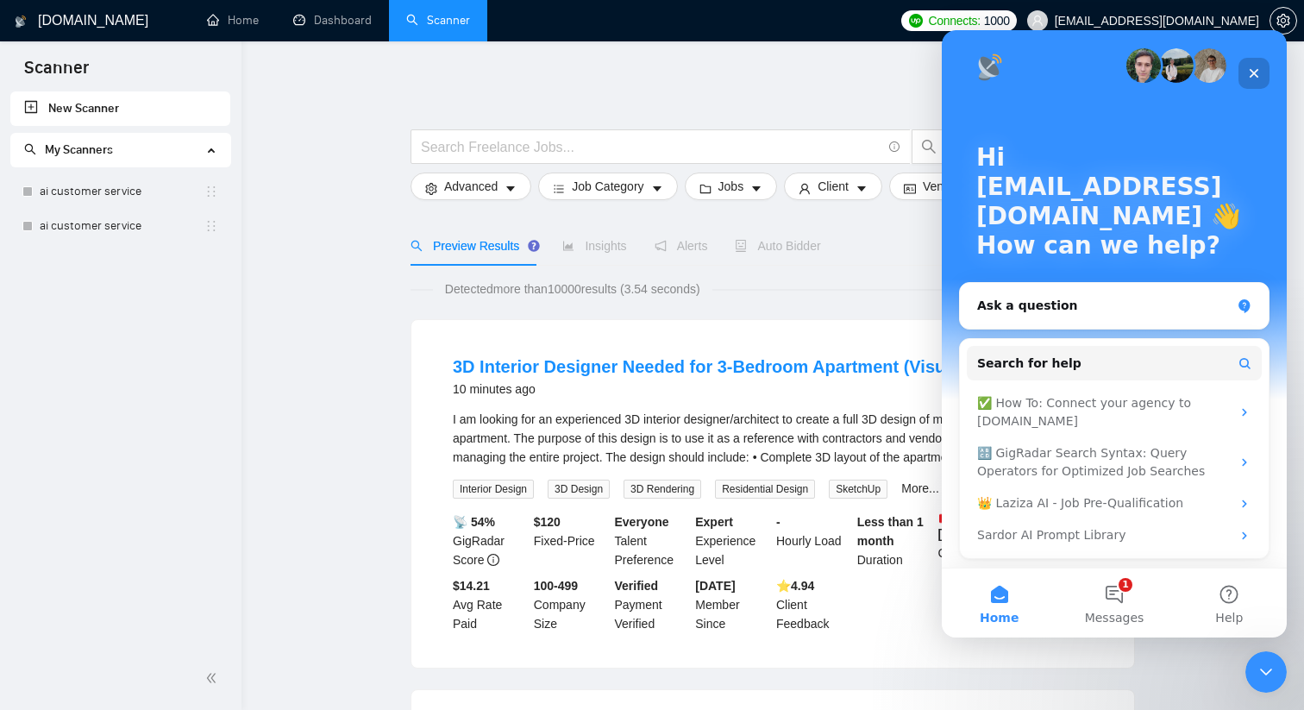
click at [1251, 75] on icon "Close" at bounding box center [1254, 73] width 9 height 9
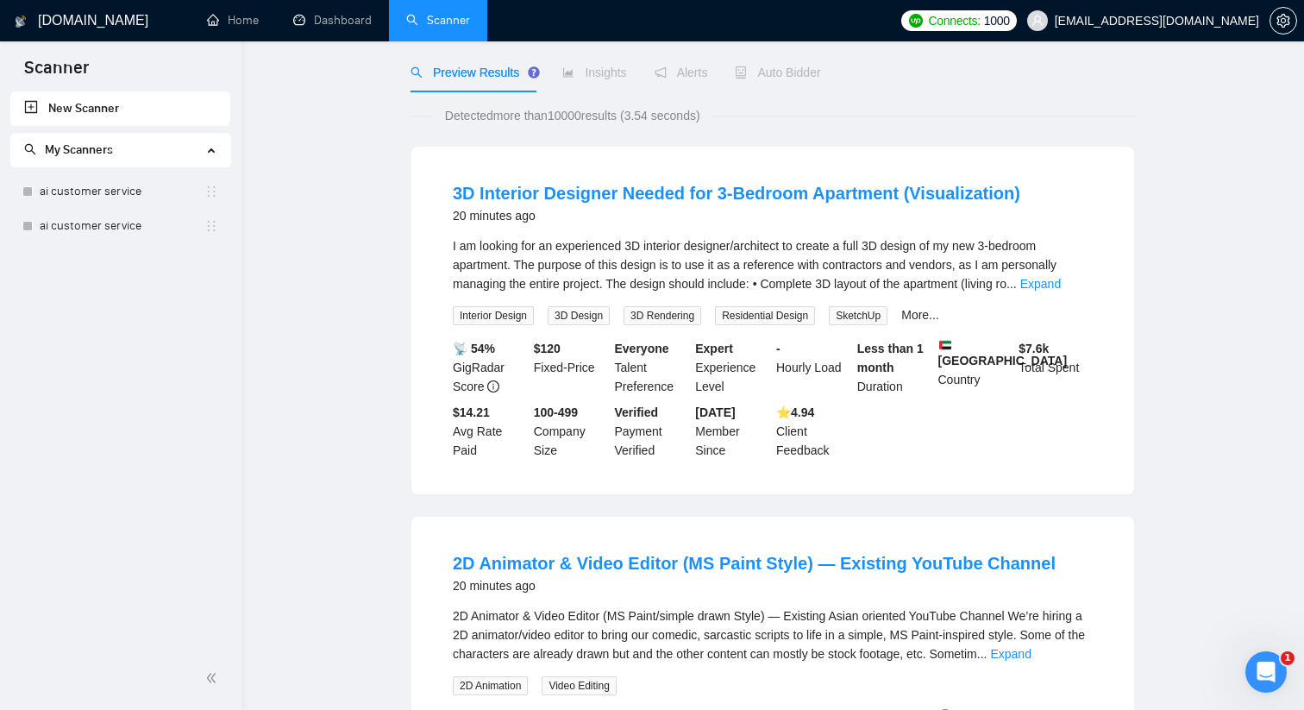
scroll to position [0, 0]
